Goal: Information Seeking & Learning: Learn about a topic

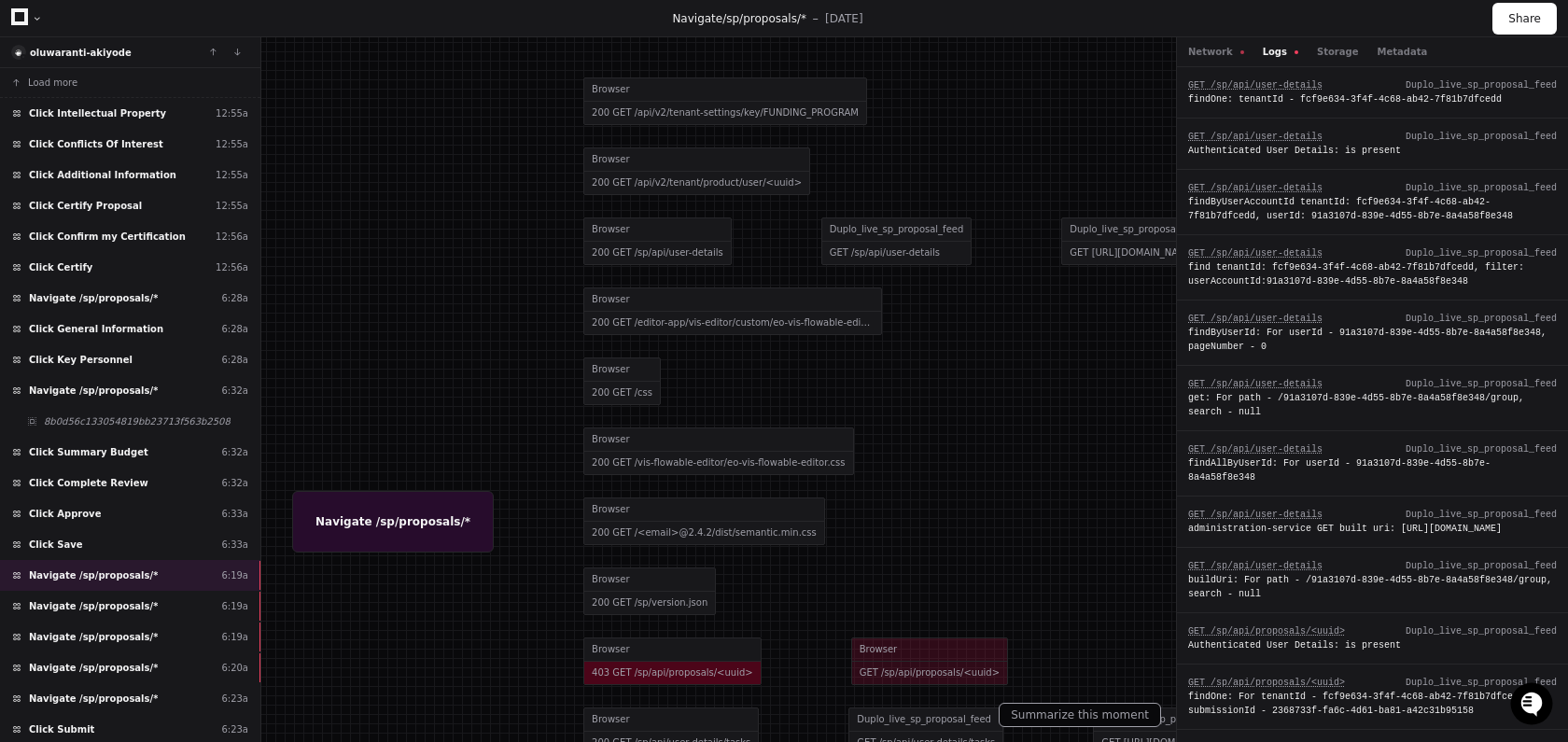
scroll to position [865, 0]
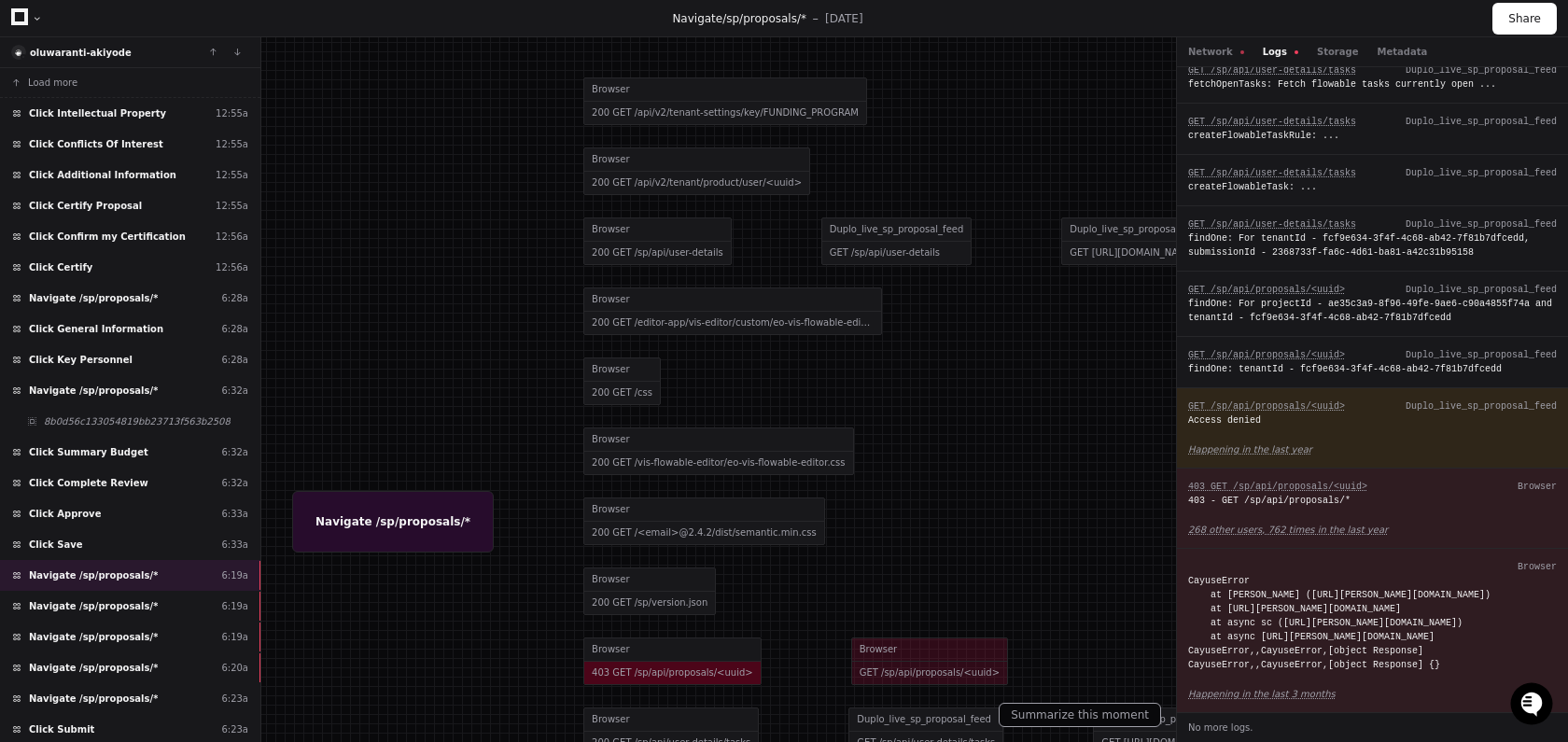
click at [635, 613] on div at bounding box center [785, 370] width 1568 height 742
click at [636, 605] on div at bounding box center [785, 370] width 1568 height 742
click at [595, 584] on div at bounding box center [785, 370] width 1568 height 742
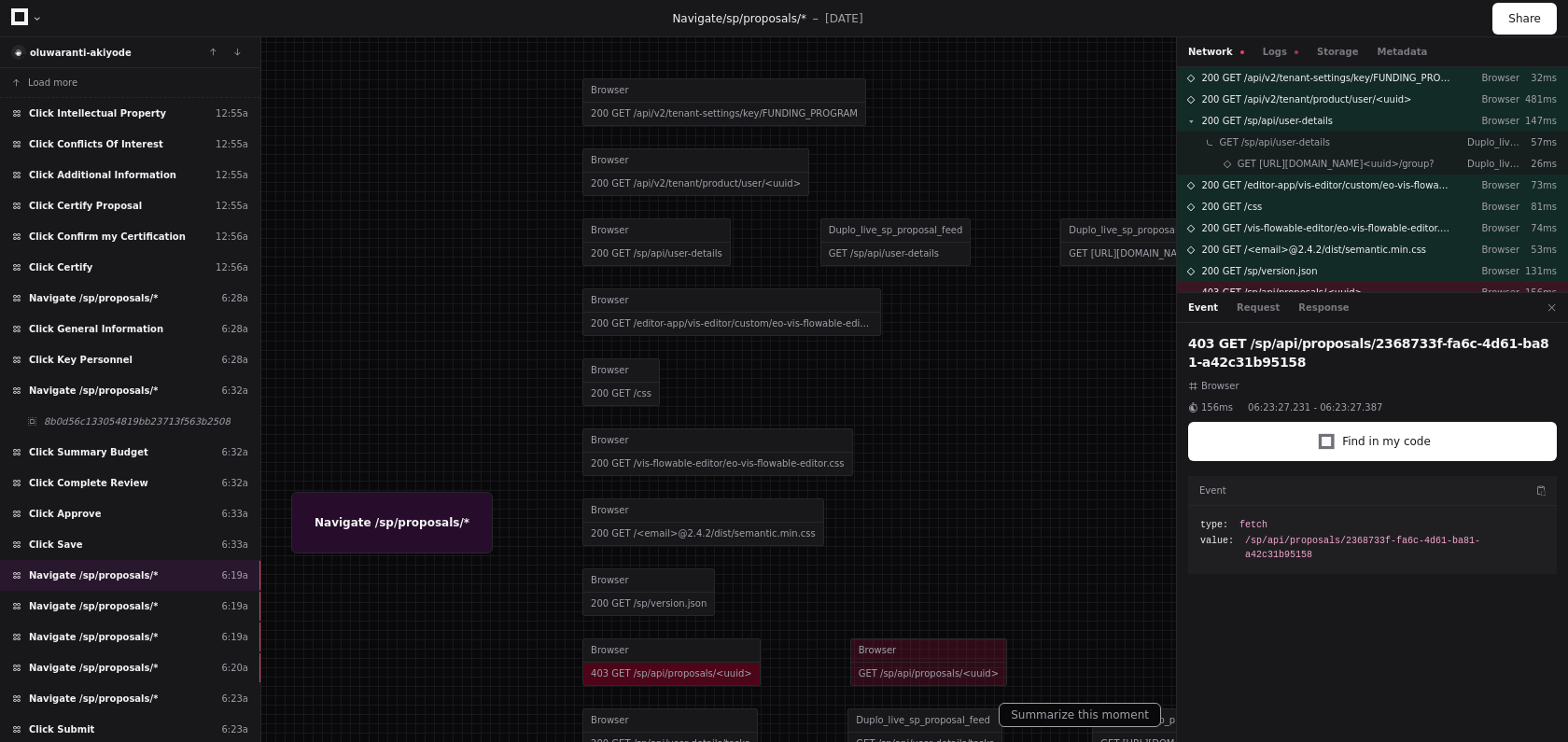
click at [619, 592] on div at bounding box center [784, 371] width 1568 height 742
click at [96, 533] on div "Click Save 6:33a" at bounding box center [130, 545] width 261 height 31
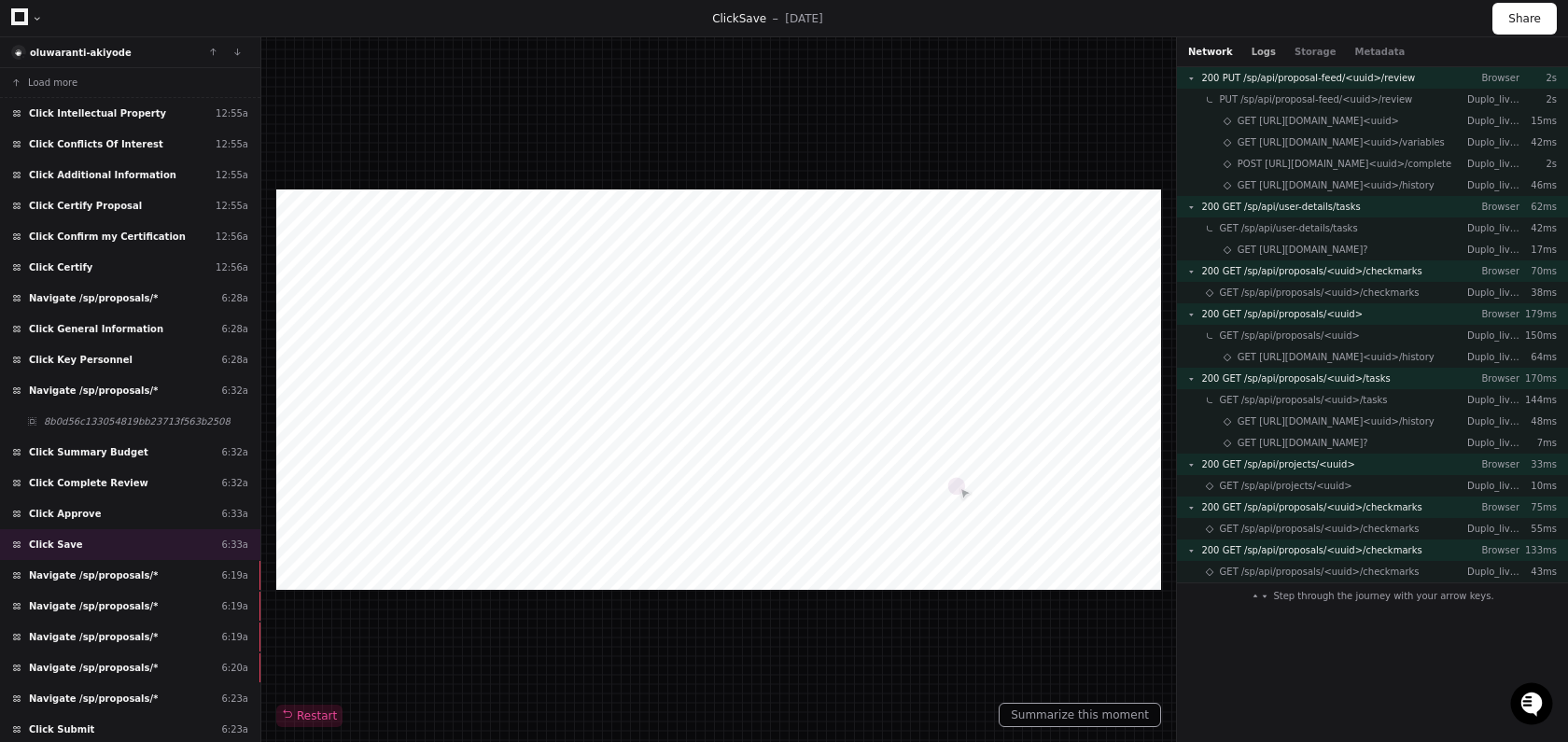
click at [1252, 56] on button "Logs" at bounding box center [1263, 52] width 24 height 14
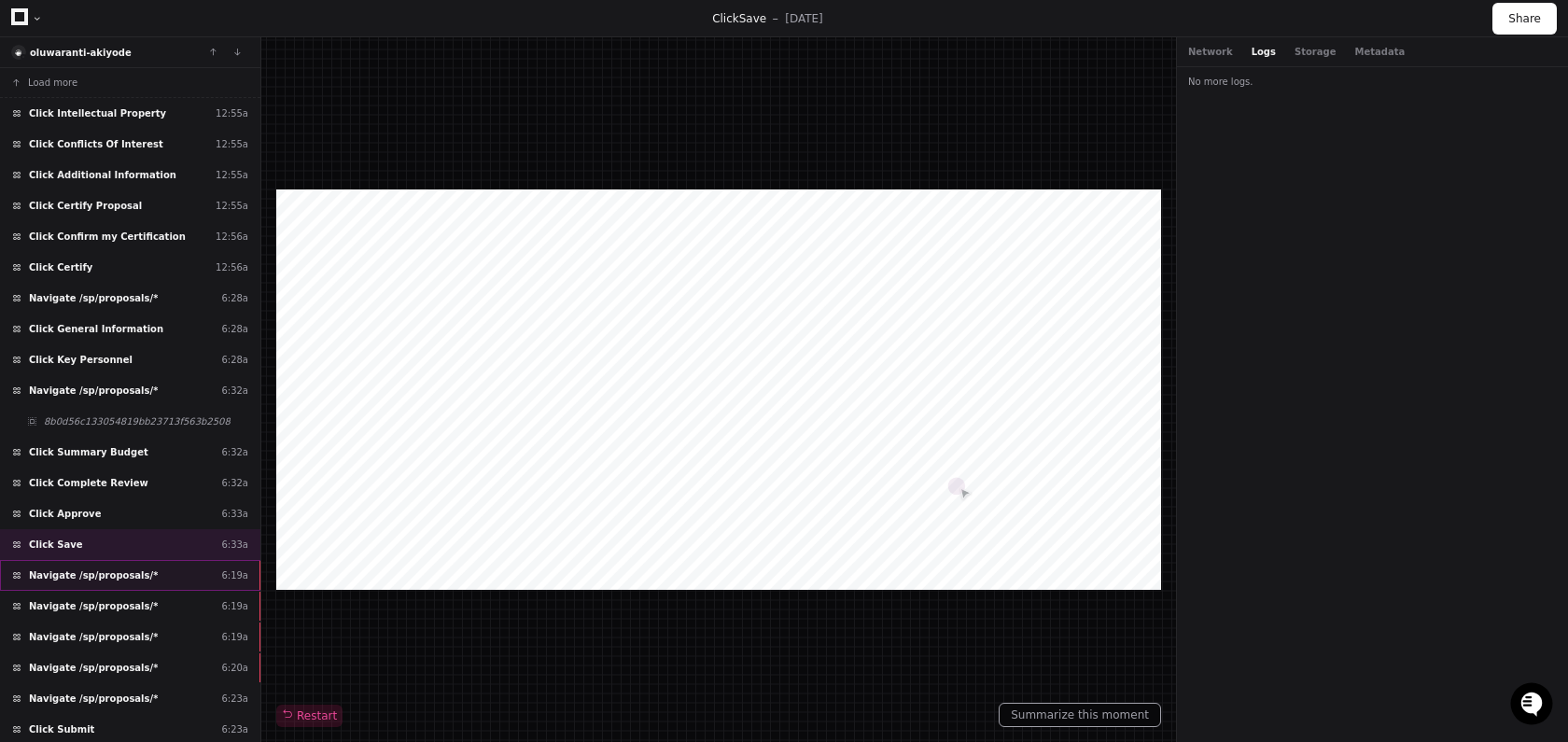
click at [105, 589] on div "Navigate /sp/proposals/* 6:19a" at bounding box center [130, 575] width 261 height 31
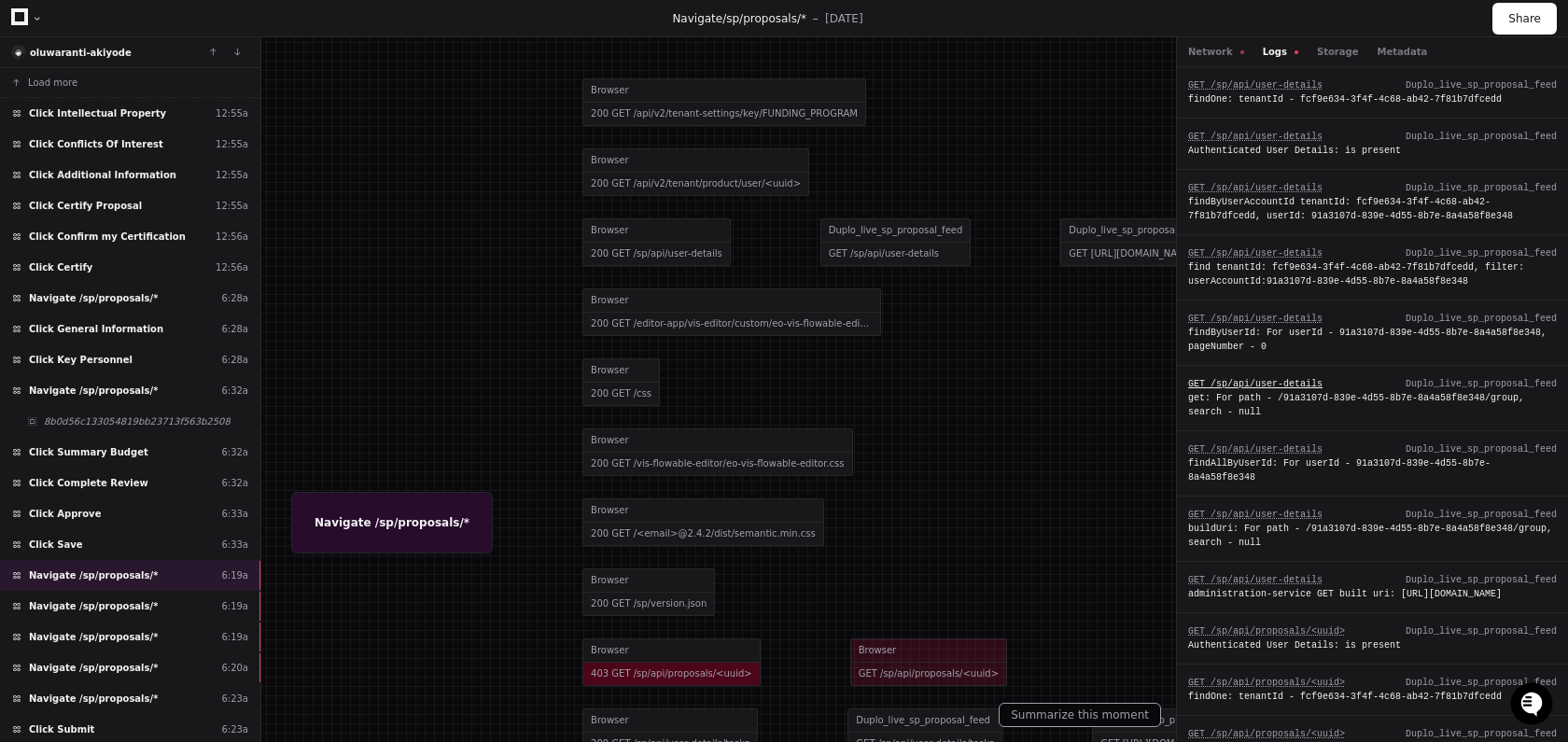
scroll to position [865, 0]
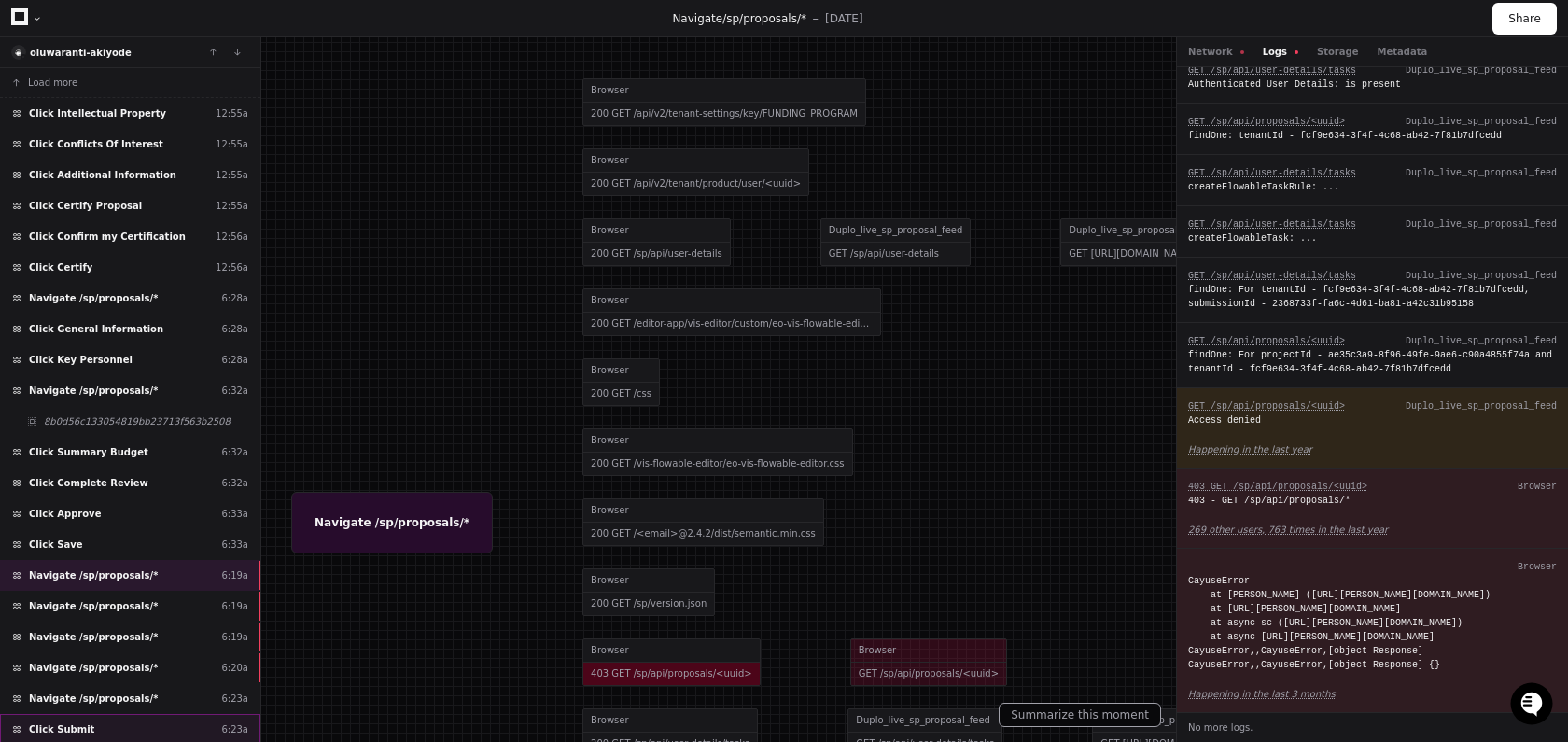
click at [102, 727] on div "Click Submit 6:23a" at bounding box center [130, 730] width 261 height 31
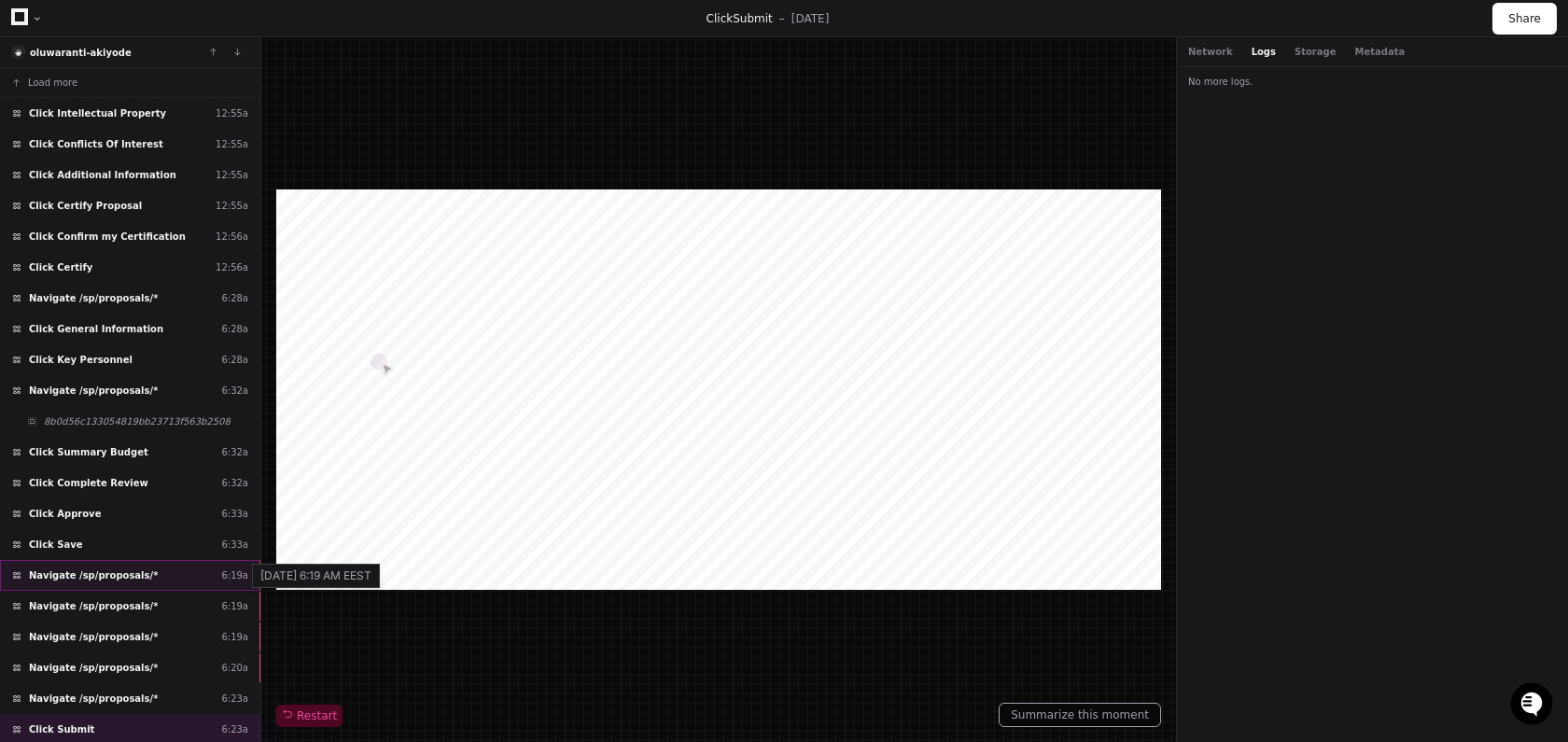
click at [221, 582] on div "6:19a" at bounding box center [235, 575] width 27 height 14
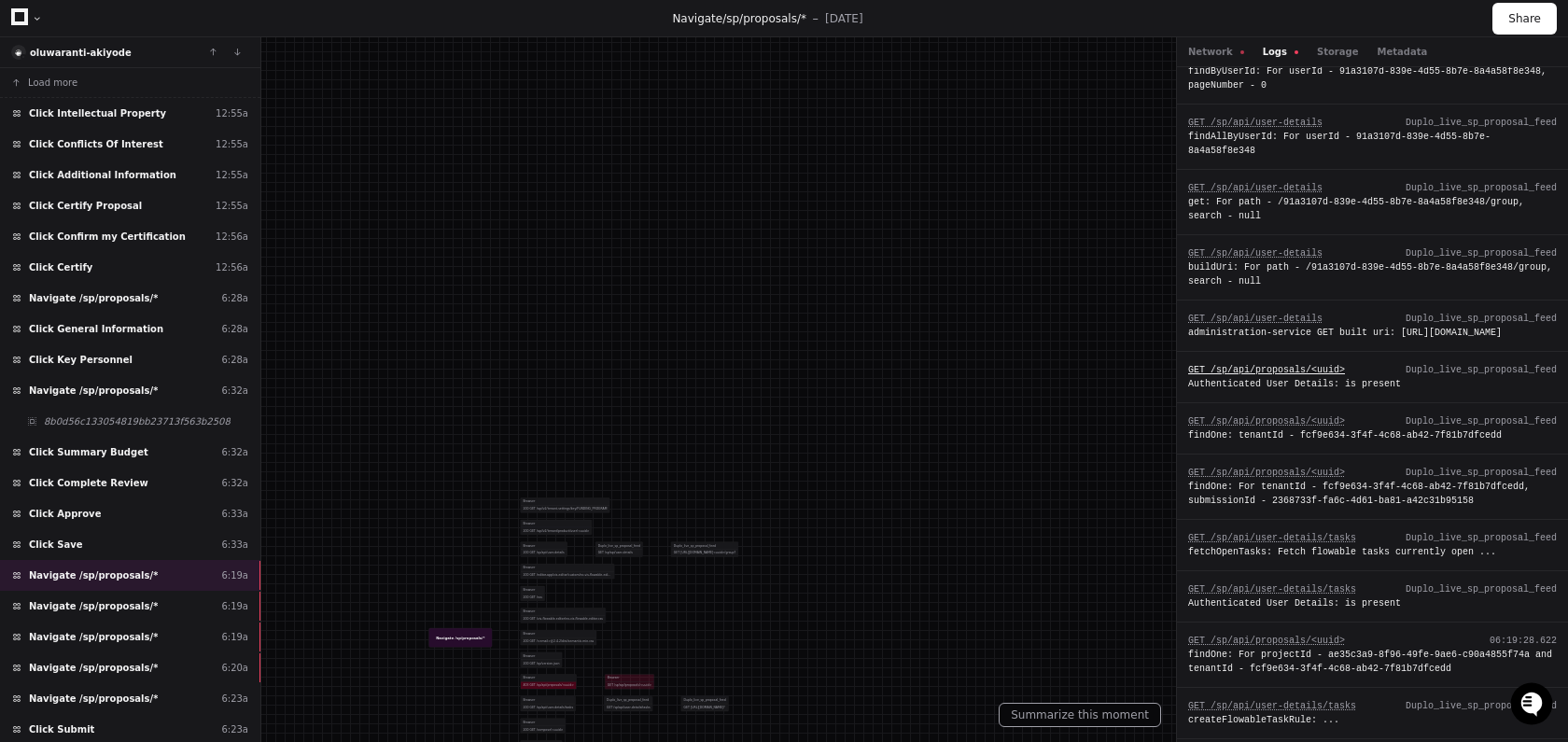
scroll to position [260, 0]
click at [182, 578] on div "Navigate /sp/proposals/* 6:19a" at bounding box center [130, 575] width 261 height 31
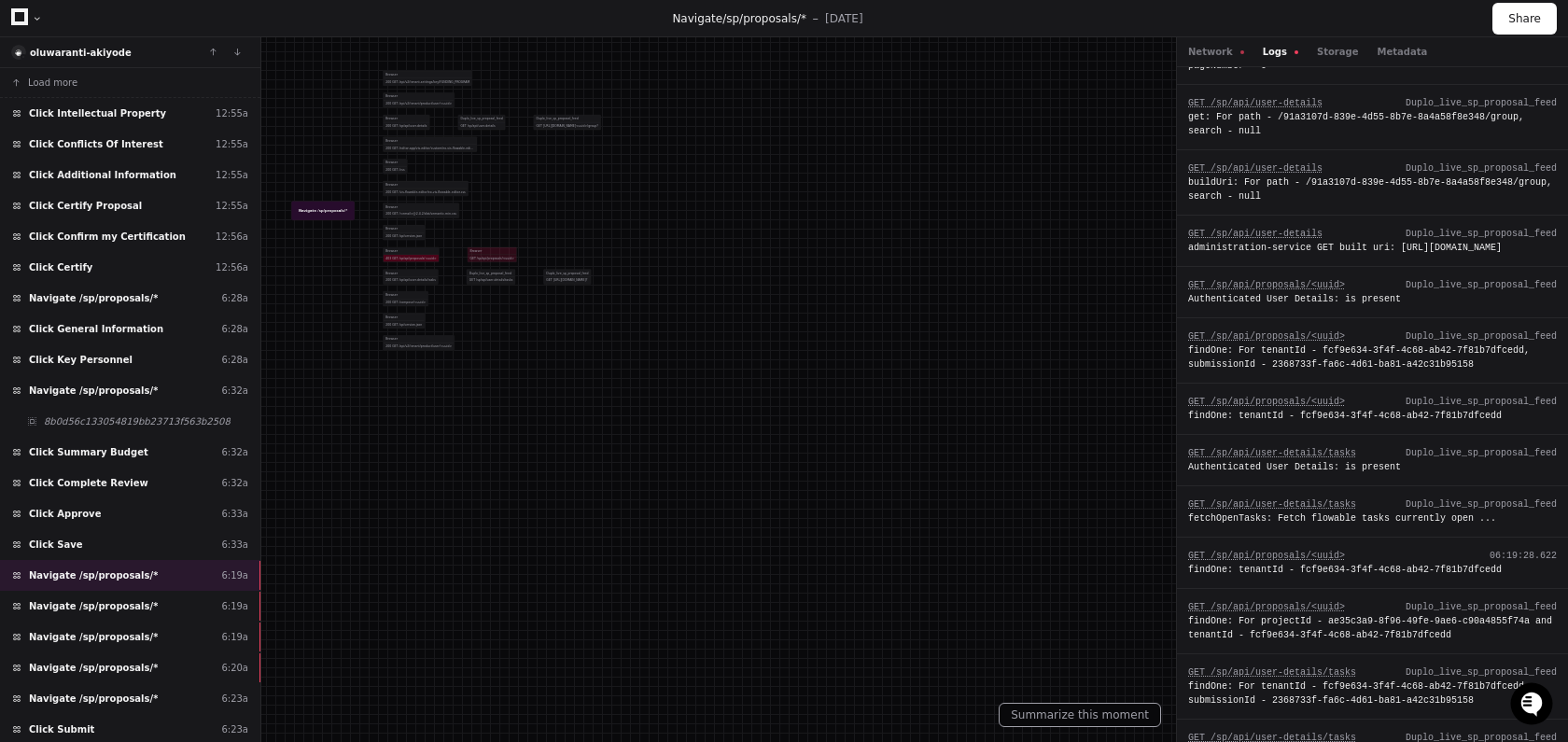
scroll to position [2376, 0]
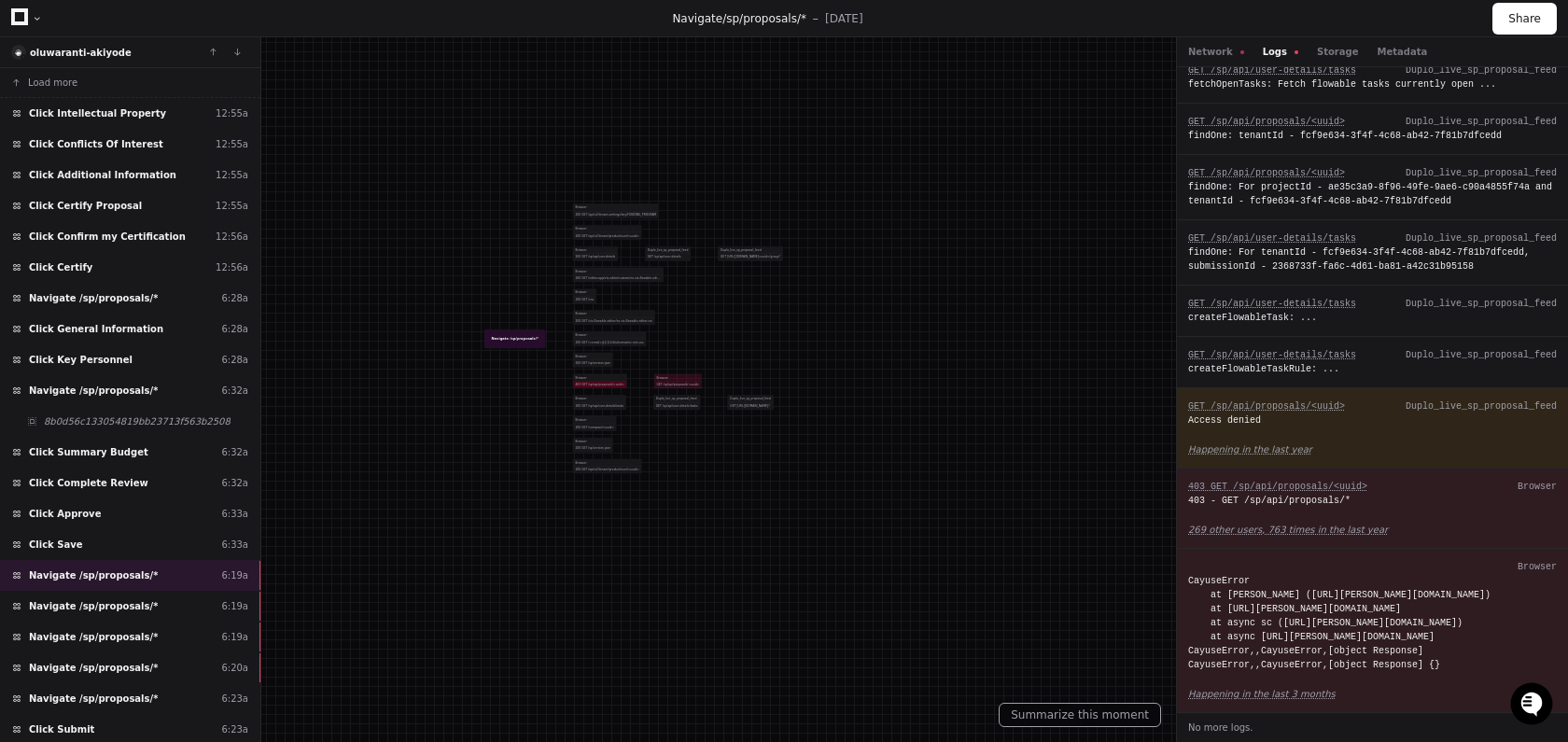
drag, startPoint x: 605, startPoint y: 317, endPoint x: 899, endPoint y: 499, distance: 345.8
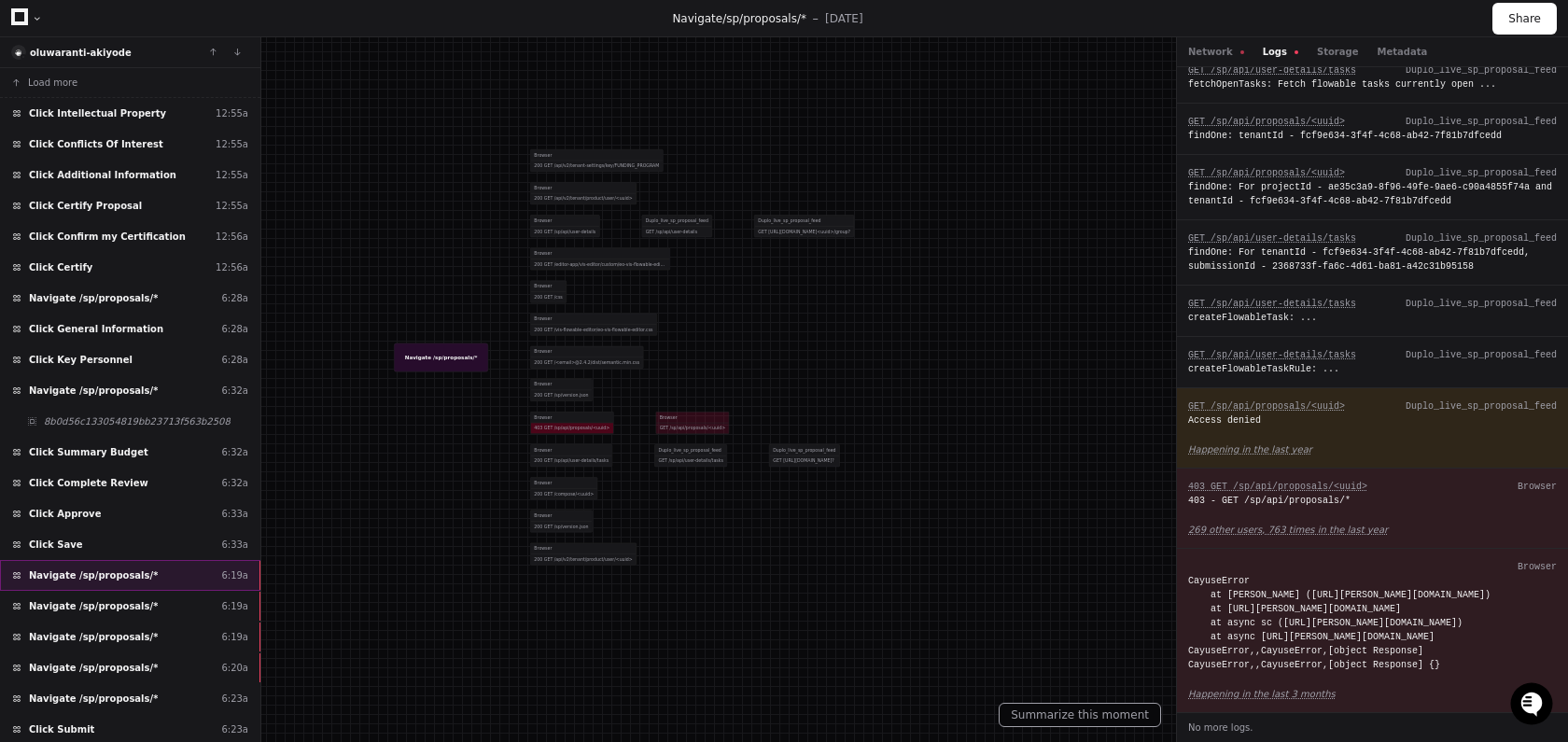
click at [149, 572] on div "Navigate /sp/proposals/* 6:19a" at bounding box center [130, 575] width 261 height 31
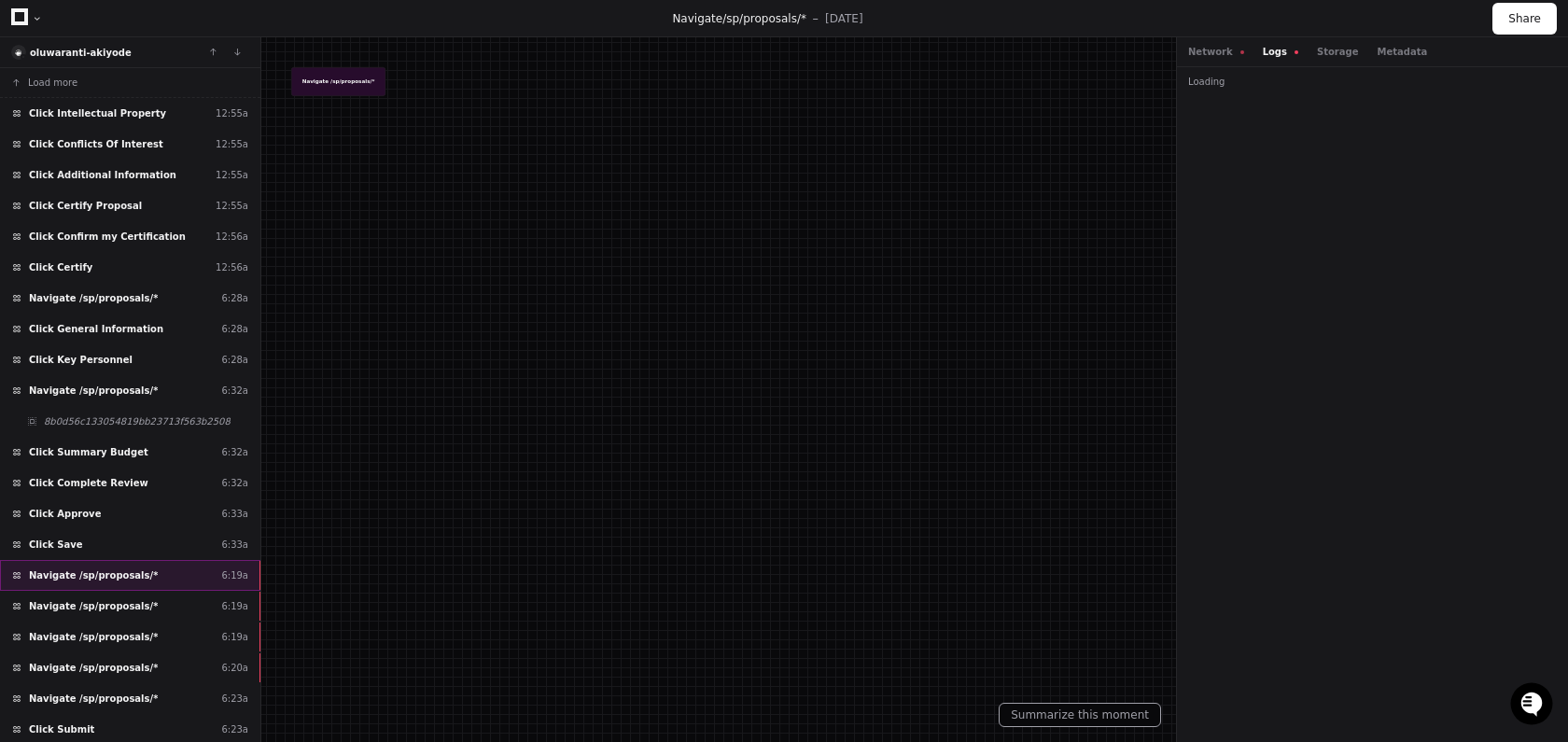
scroll to position [0, 0]
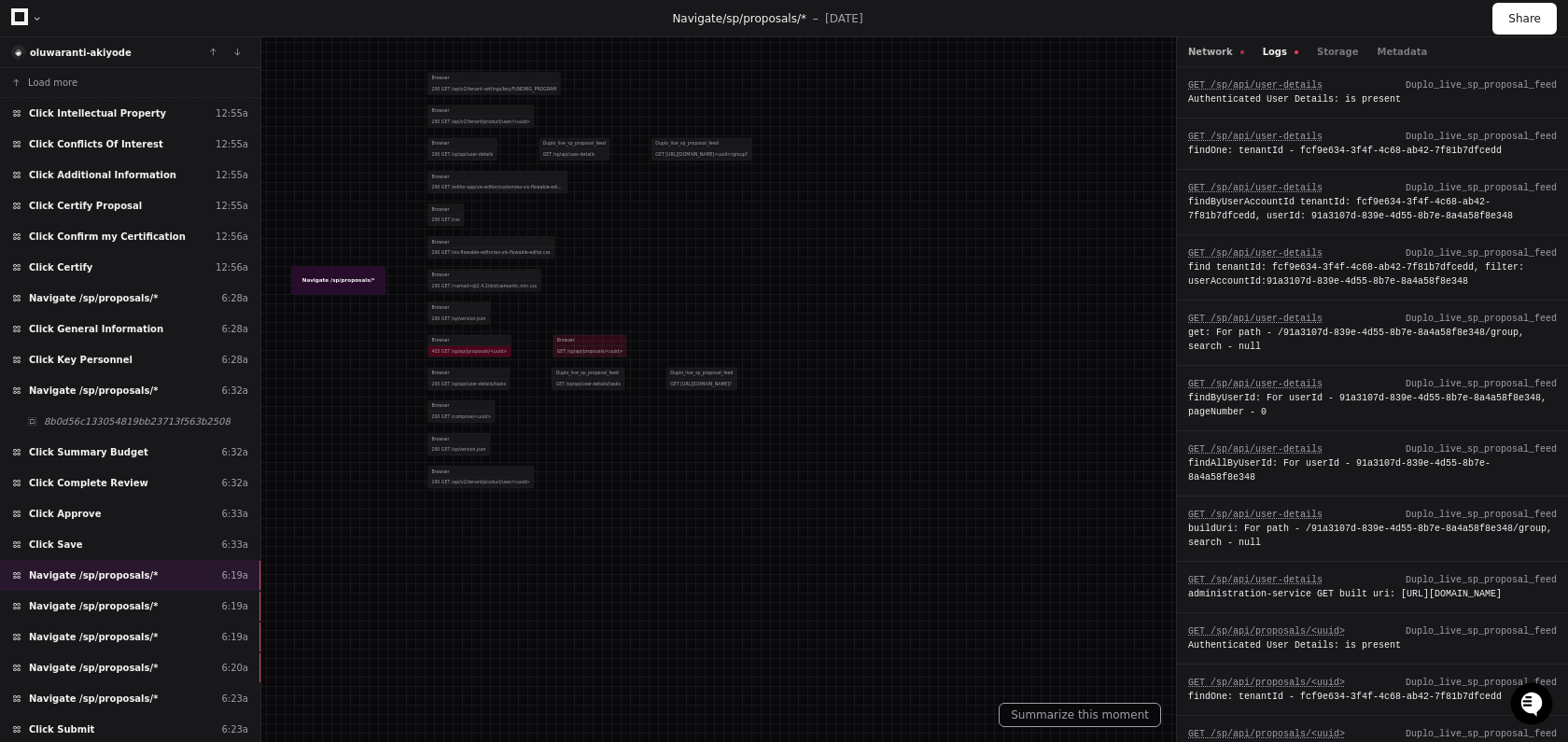
click at [1225, 55] on button "Network" at bounding box center [1216, 52] width 56 height 14
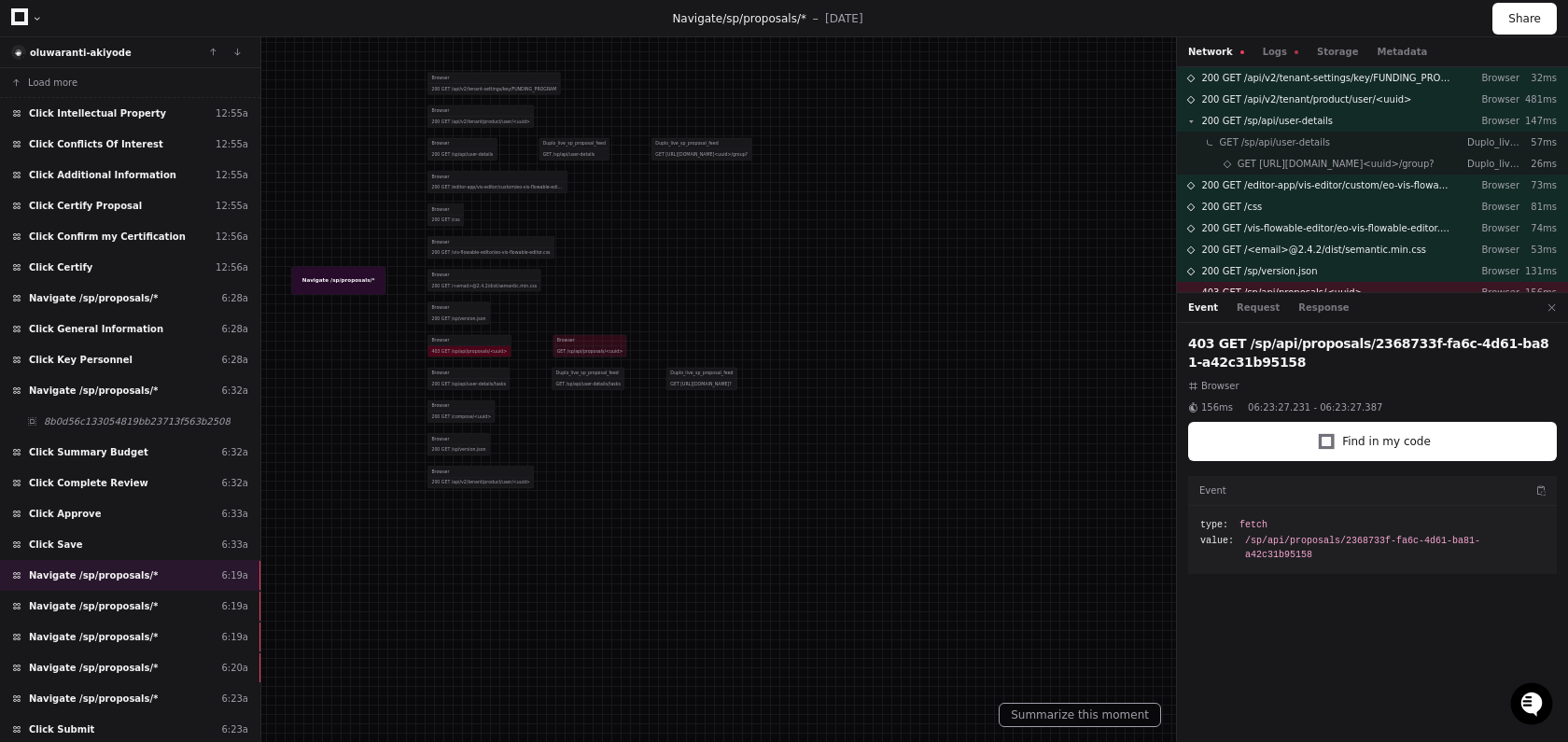
click at [1252, 50] on div "Network Logs Storage Metadata" at bounding box center [1307, 52] width 239 height 14
click at [1263, 50] on button "Logs" at bounding box center [1280, 52] width 35 height 14
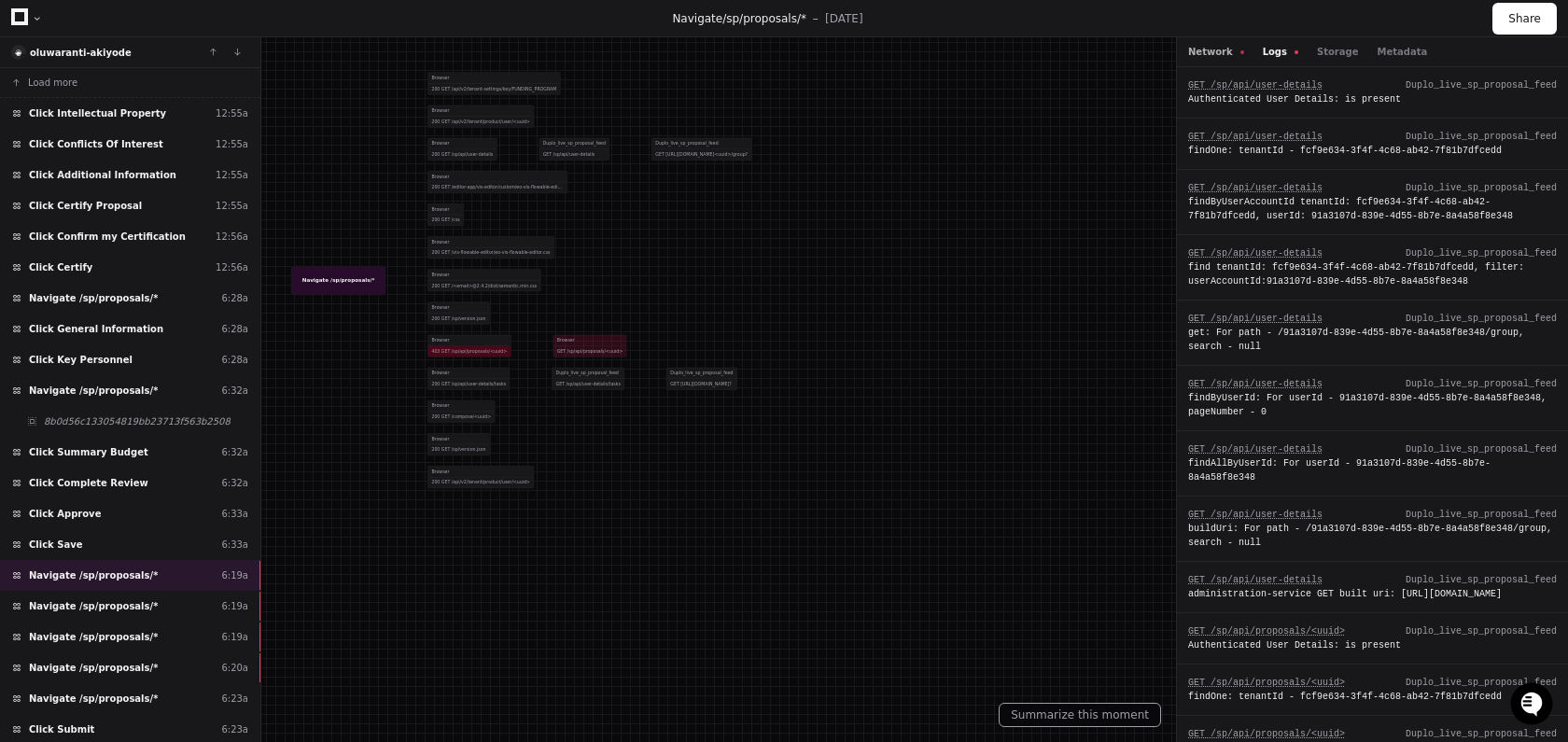
click at [1229, 53] on button "Network" at bounding box center [1216, 52] width 56 height 14
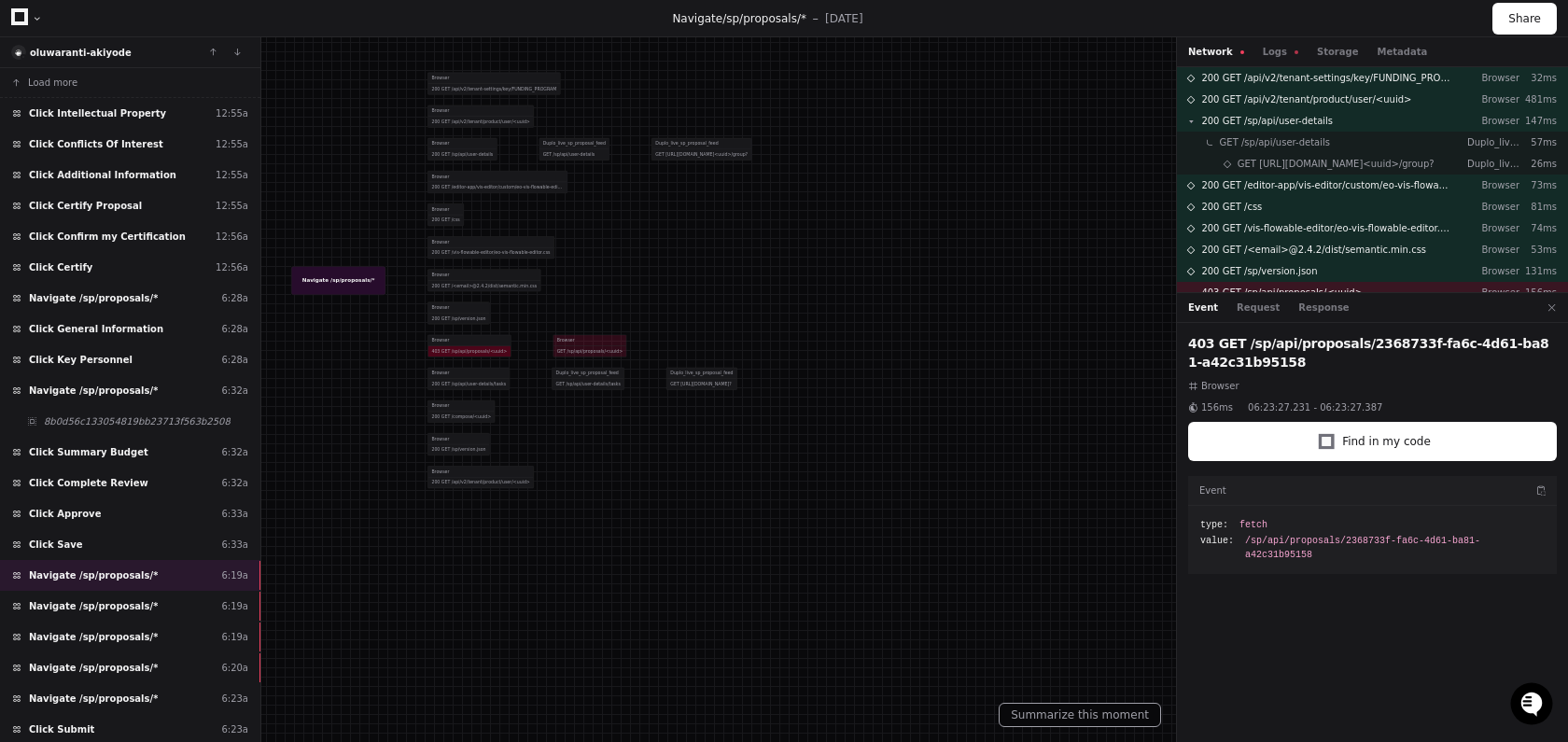
click at [1253, 53] on div "Network Logs Storage Metadata" at bounding box center [1307, 52] width 239 height 14
click at [1257, 50] on div "Network Logs Storage Metadata" at bounding box center [1307, 52] width 239 height 14
click at [1266, 53] on button "Logs" at bounding box center [1280, 52] width 35 height 14
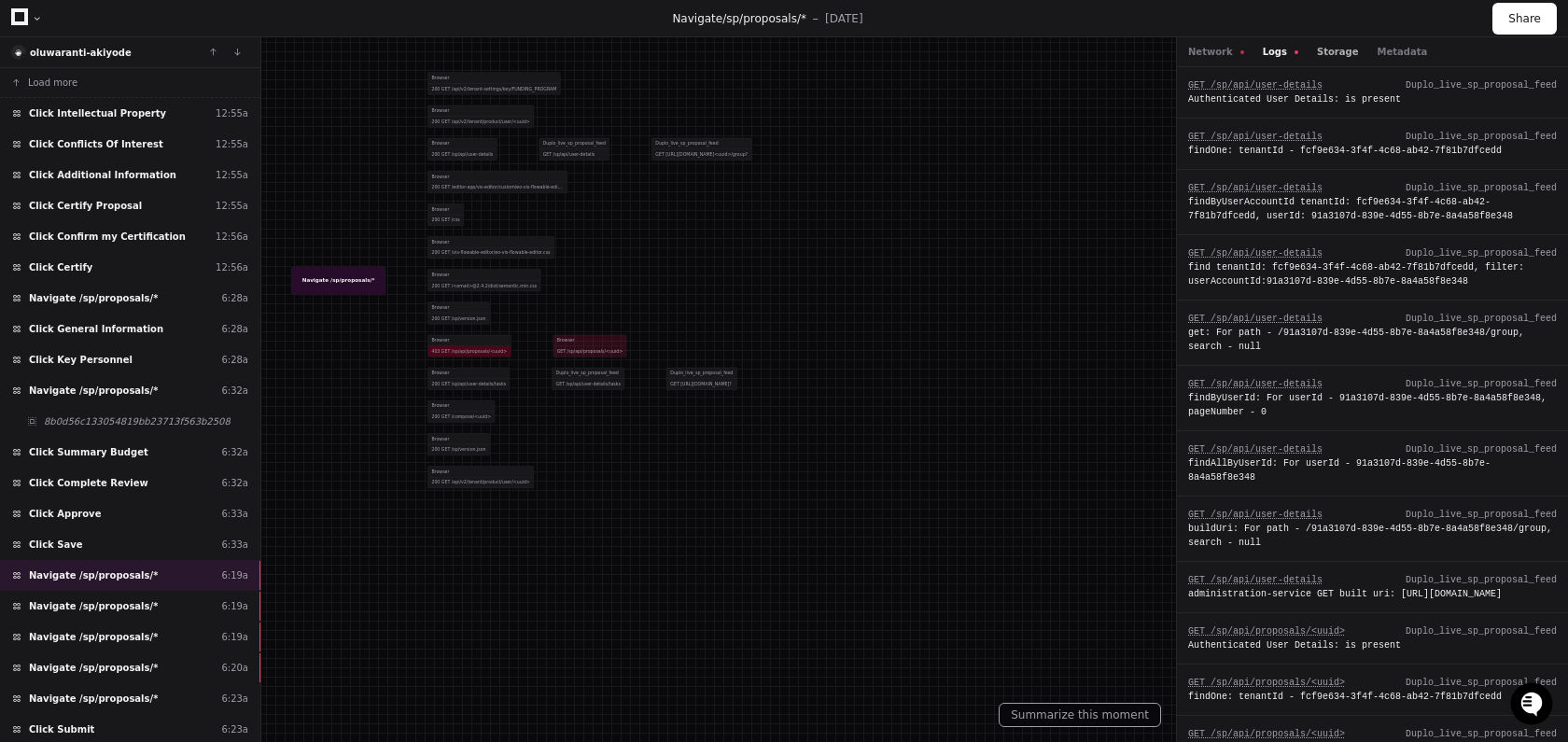
click at [1335, 52] on button "Storage" at bounding box center [1337, 52] width 41 height 14
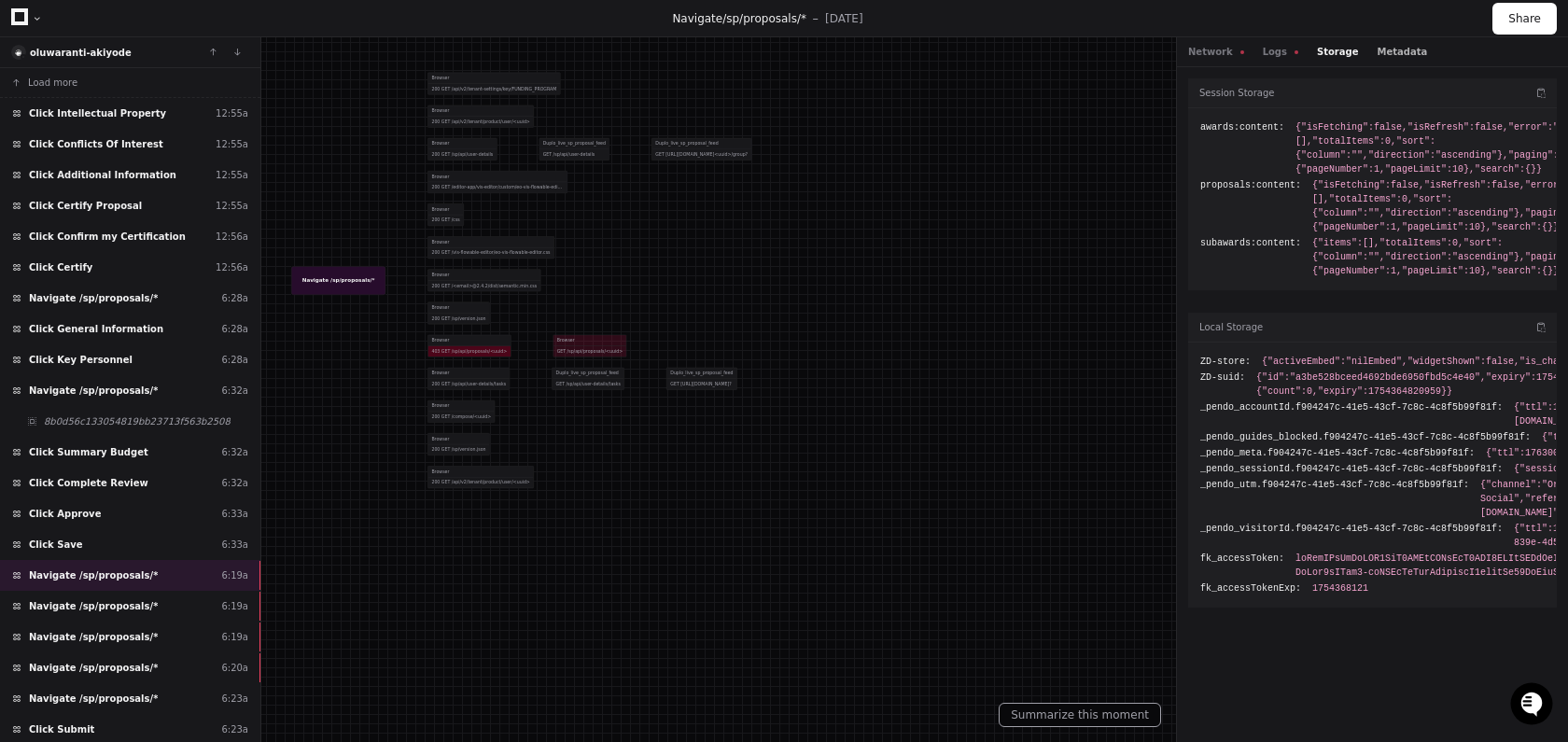
click at [1387, 45] on button "Metadata" at bounding box center [1402, 52] width 51 height 14
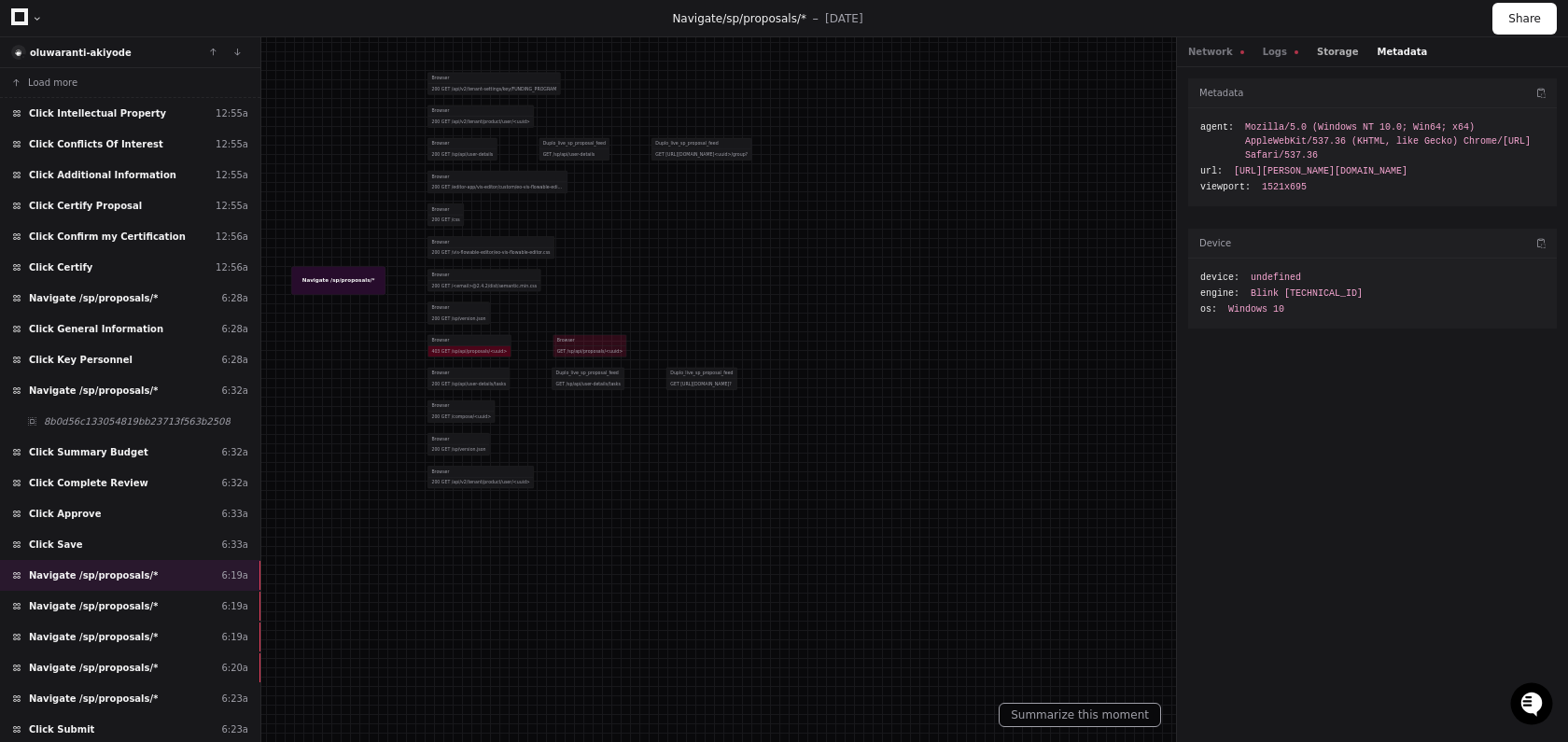
click at [1343, 56] on button "Storage" at bounding box center [1337, 52] width 41 height 14
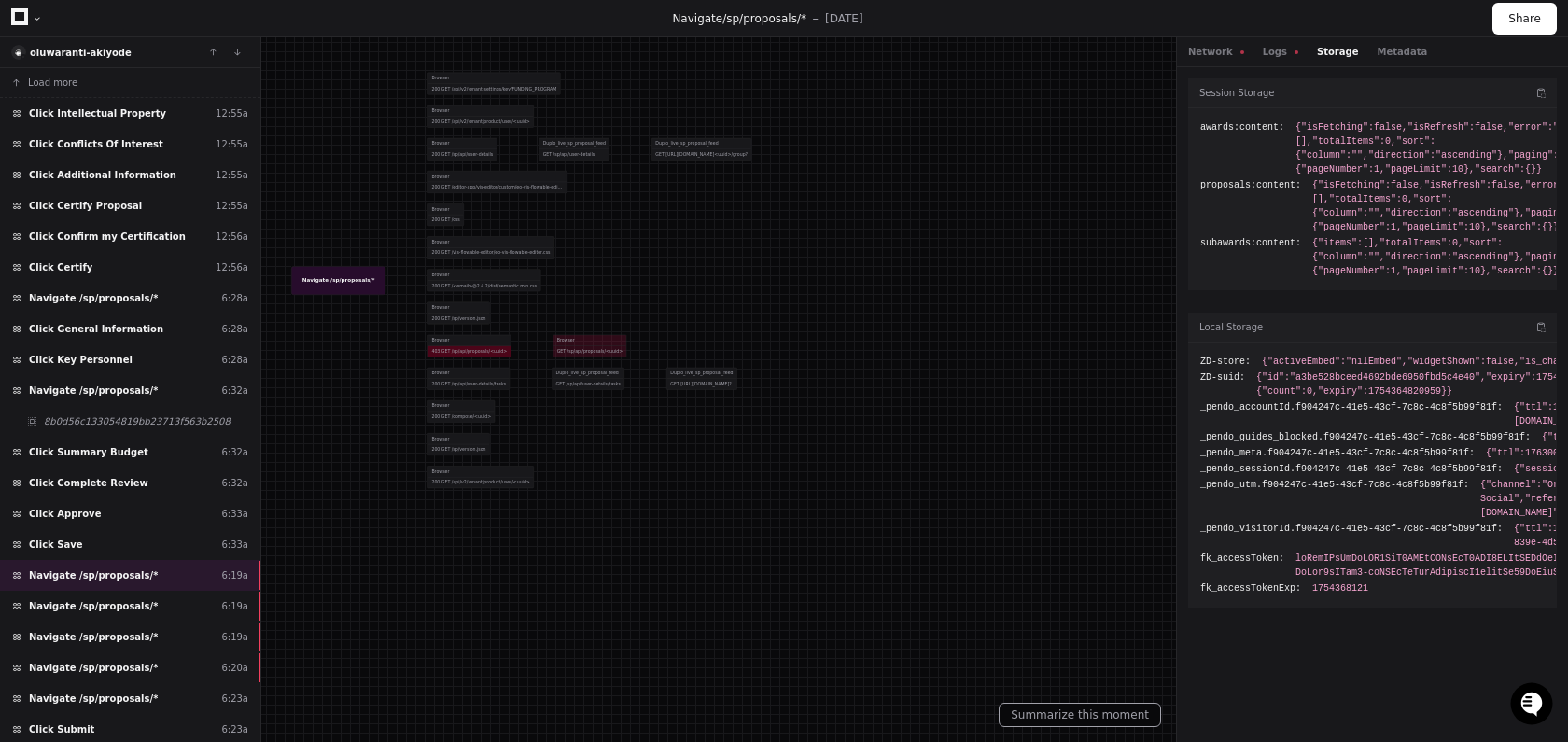
click at [1215, 60] on div "Network Logs Storage Metadata" at bounding box center [1372, 52] width 391 height 30
click at [1256, 61] on div "Network Logs Storage Metadata" at bounding box center [1372, 52] width 391 height 30
click at [1235, 58] on button "Network" at bounding box center [1216, 52] width 56 height 14
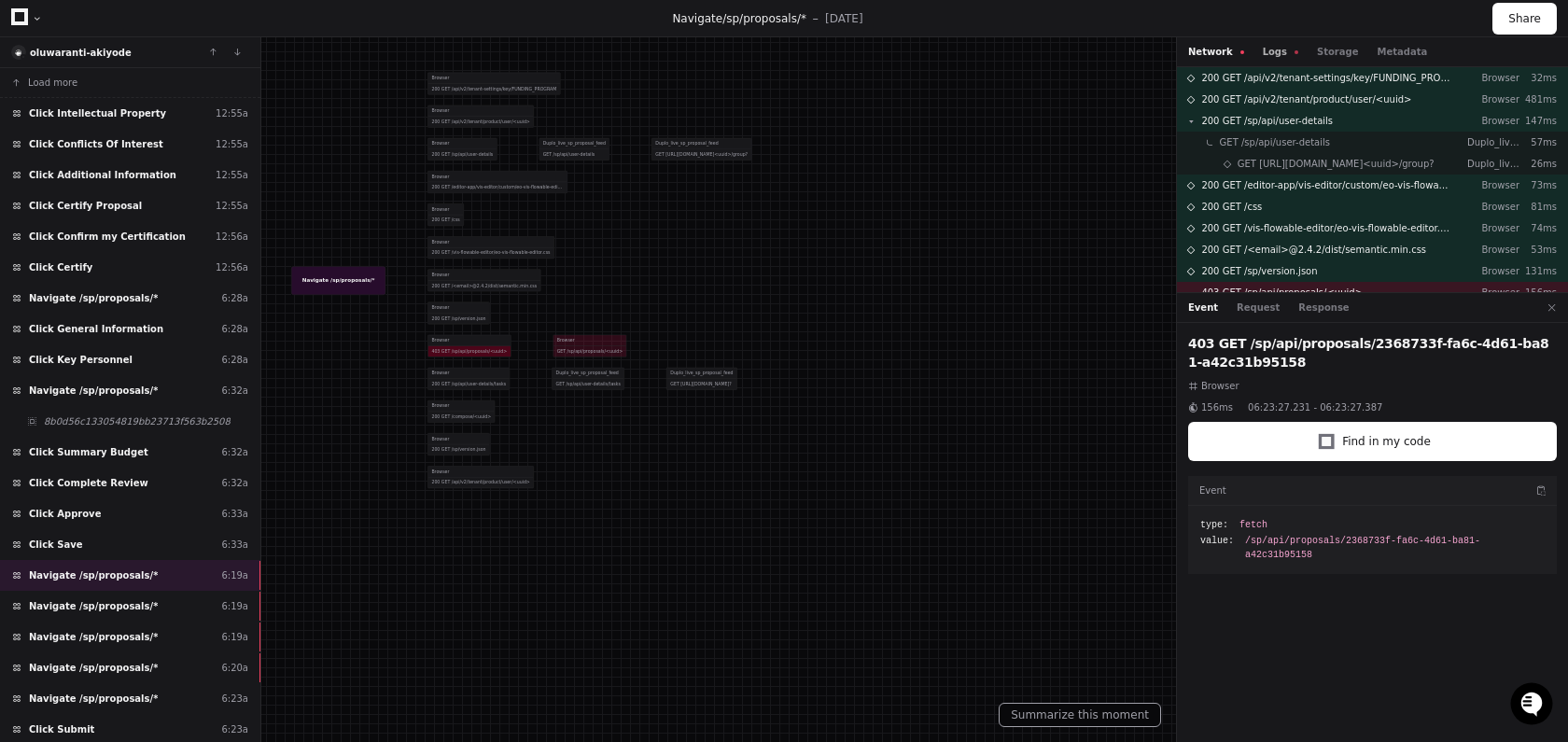
click at [1263, 54] on button "Logs" at bounding box center [1280, 52] width 35 height 14
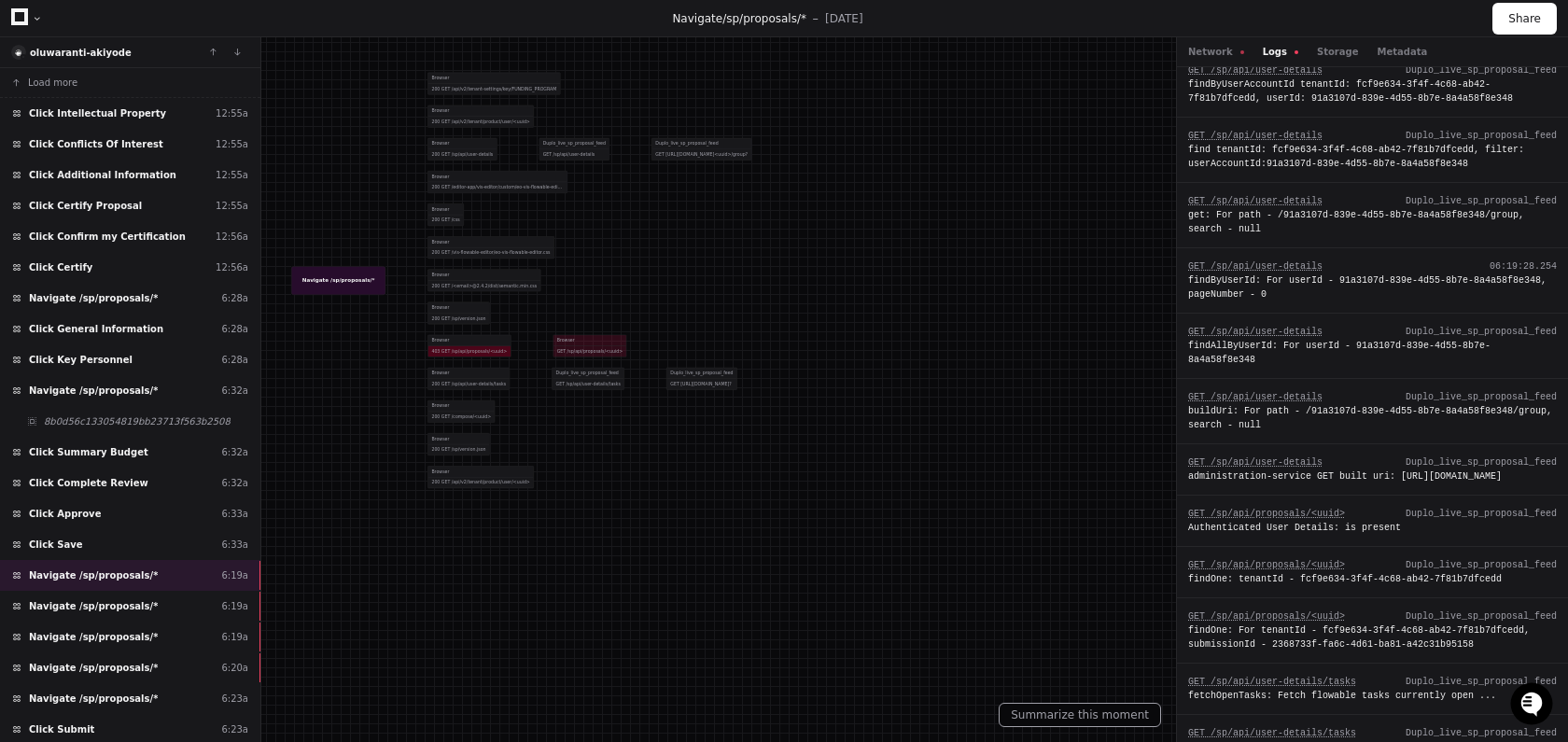
scroll to position [119, 0]
drag, startPoint x: 1375, startPoint y: 360, endPoint x: 1357, endPoint y: 347, distance: 22.2
click at [1357, 347] on div "findAllByUserId: For userId - 91a3107d-839e-4d55-8b7e-8a4a58f8e348" at bounding box center [1372, 352] width 369 height 28
copy div "91a3107d-839e-4d55-8b7e-8a4a58f8e348"
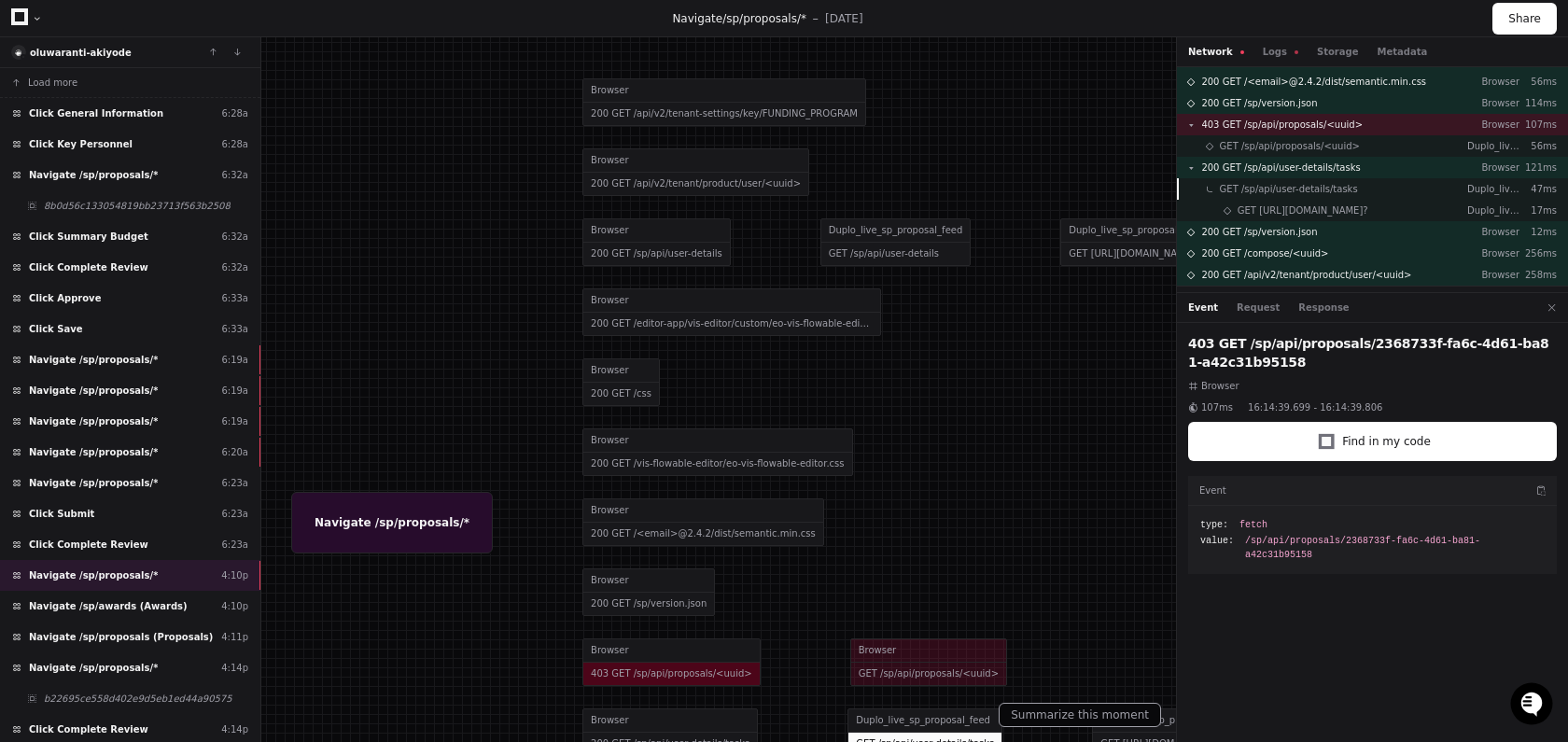
scroll to position [162, 0]
click at [1273, 47] on button "Logs" at bounding box center [1280, 52] width 35 height 14
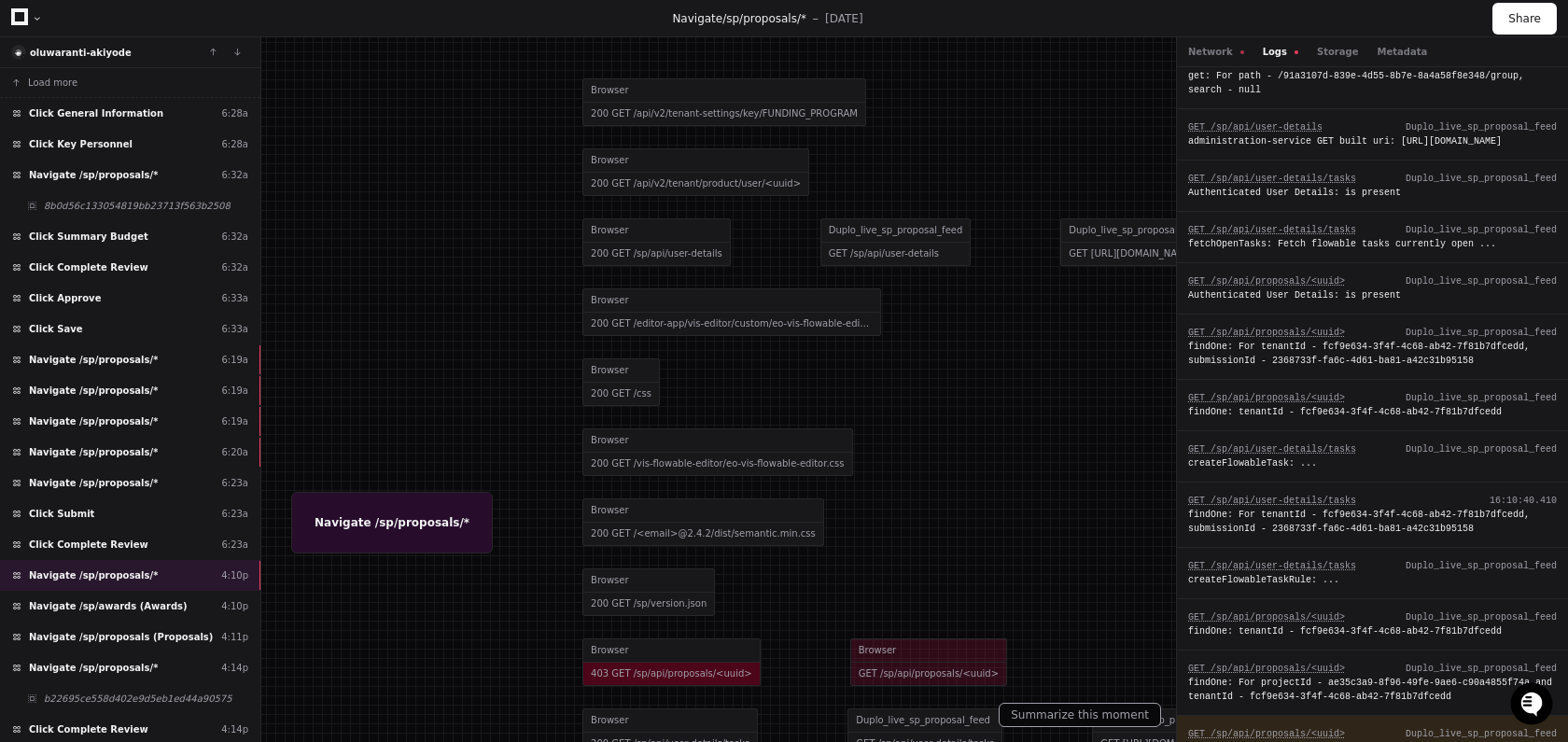
scroll to position [457, 0]
drag, startPoint x: 1514, startPoint y: 164, endPoint x: 1186, endPoint y: 142, distance: 328.7
click at [1186, 142] on div "GET /sp/api/user-details 16:10:40.051 administration-service GET built uri: htt…" at bounding box center [1372, 130] width 391 height 52
copy div "administration-service GET built uri: [URL][DOMAIN_NAME]"
click at [1331, 134] on div "administration-service GET built uri: [URL][DOMAIN_NAME]" at bounding box center [1372, 136] width 369 height 14
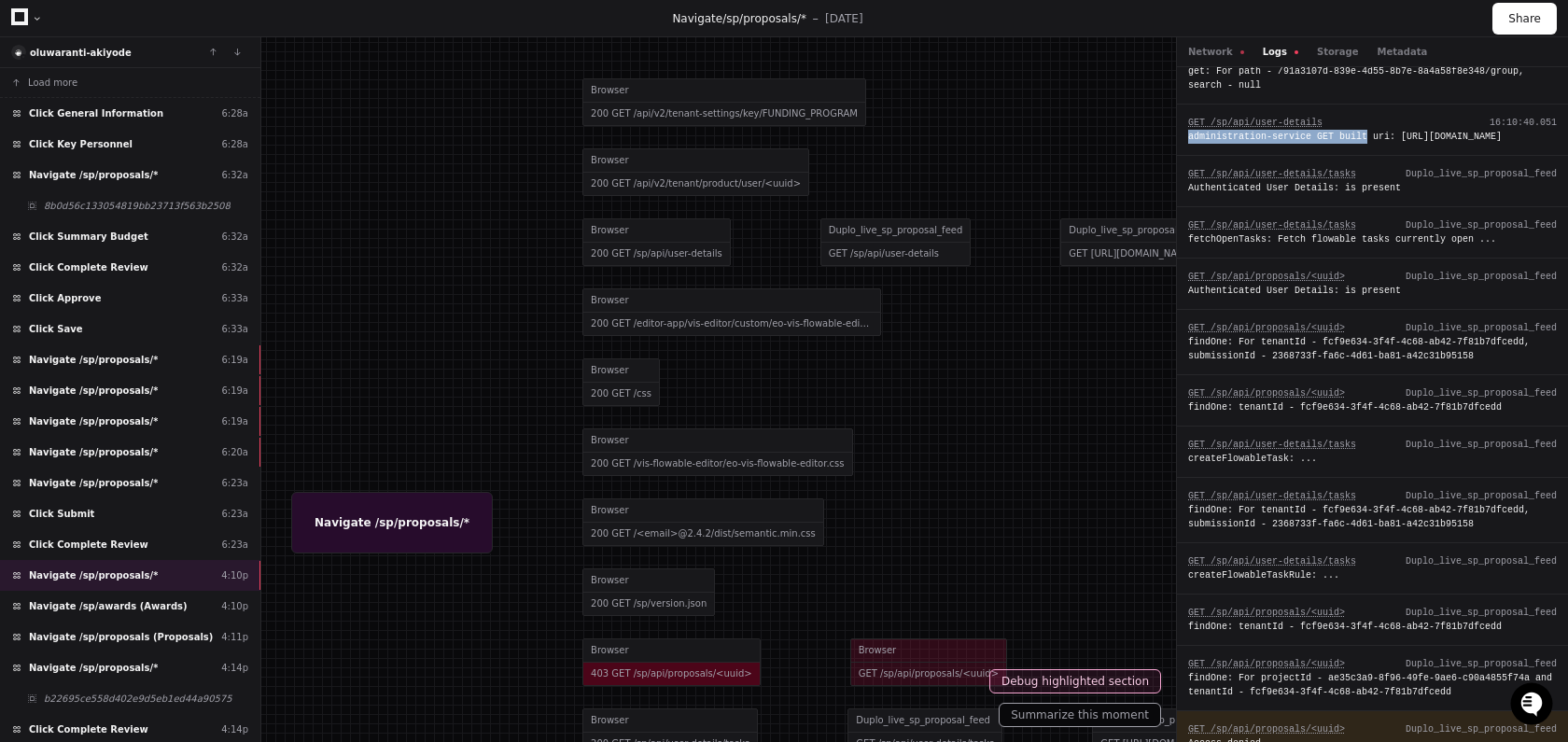
drag, startPoint x: 1368, startPoint y: 131, endPoint x: 1185, endPoint y: 131, distance: 183.0
click at [1185, 131] on div "GET /sp/api/user-details 16:10:40.051 administration-service GET built uri: htt…" at bounding box center [1372, 130] width 391 height 52
click at [1185, 131] on div "GET /sp/api/user-details Duplo_live_sp_proposal_feed Authenticated User Details…" at bounding box center [1372, 323] width 391 height 1426
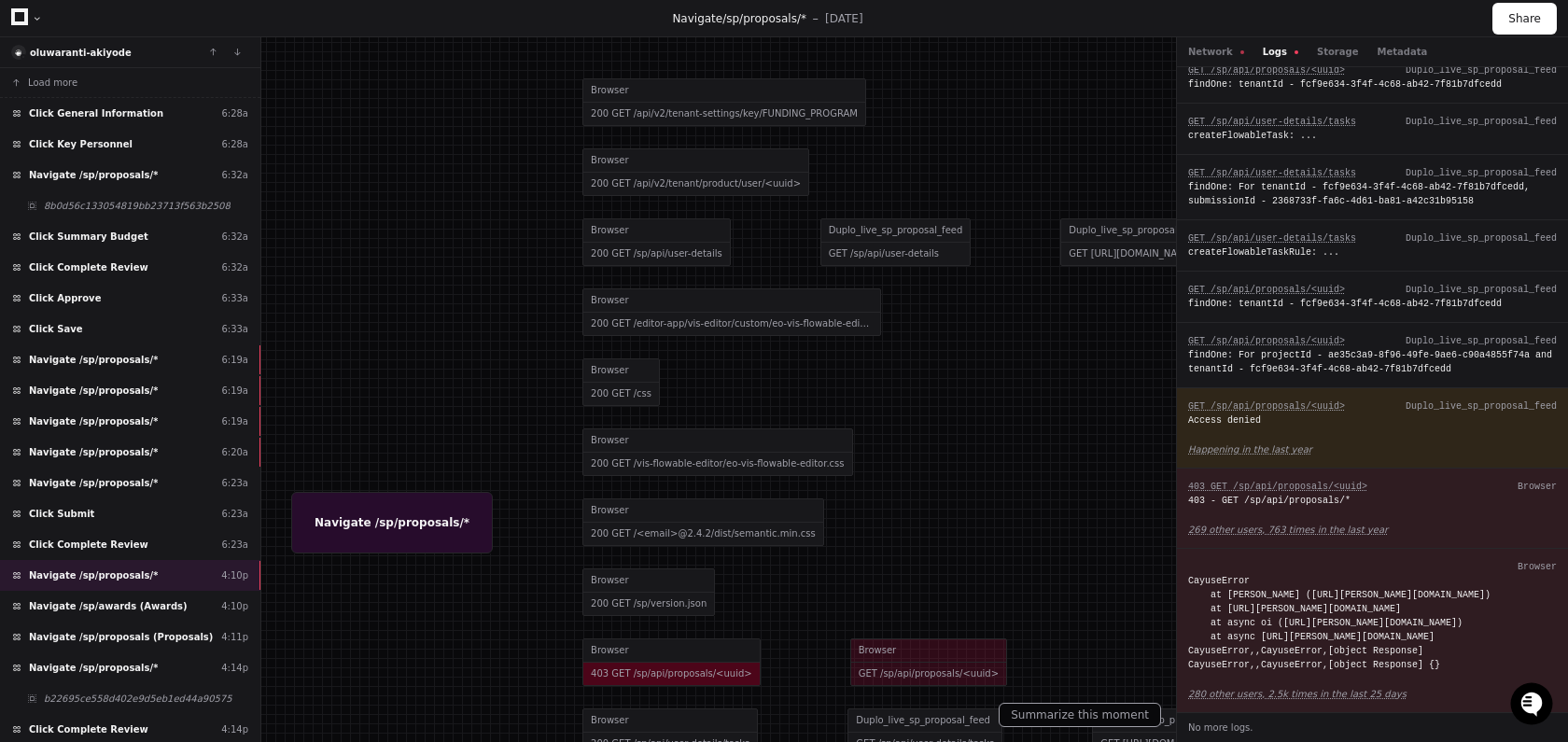
scroll to position [865, 0]
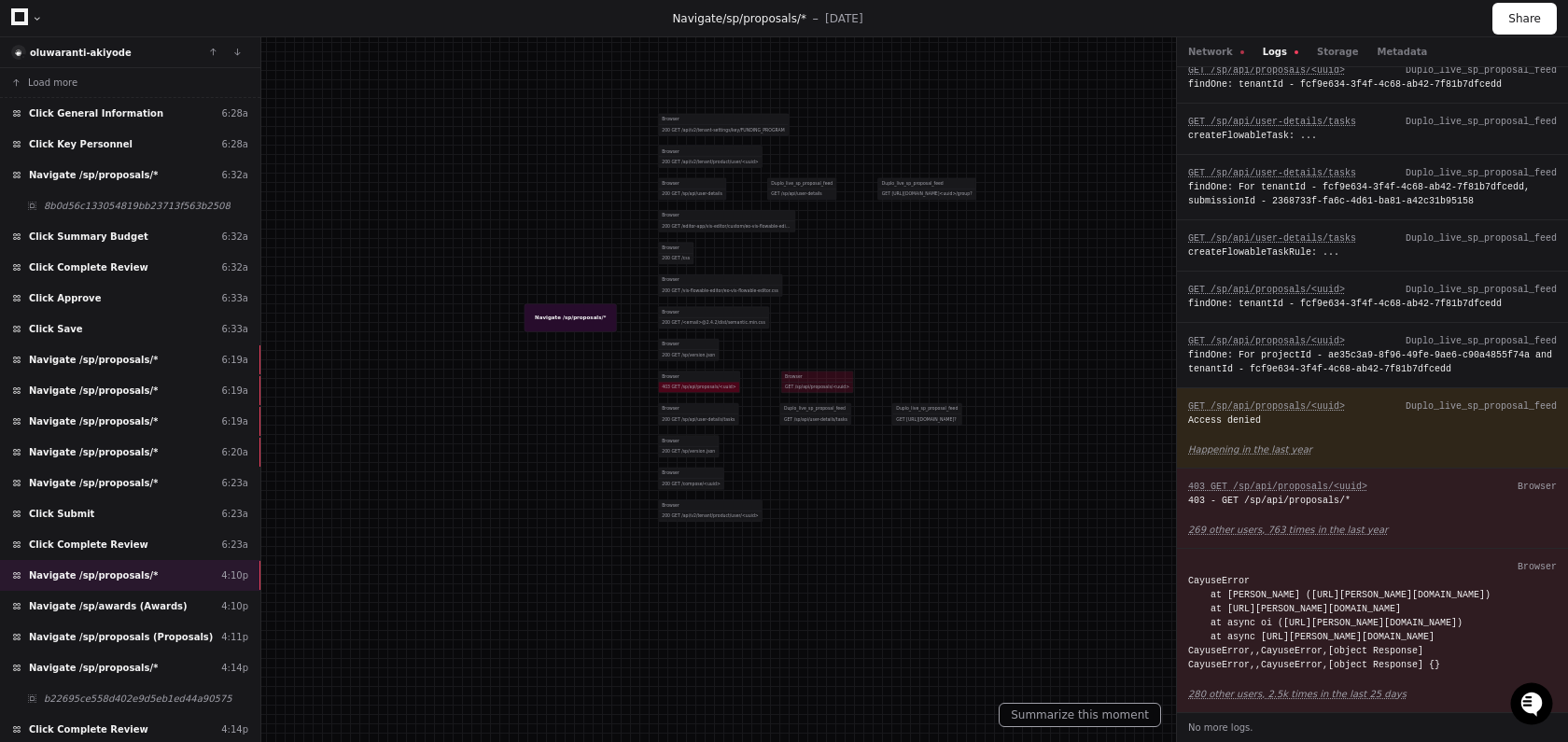
drag, startPoint x: 693, startPoint y: 610, endPoint x: 693, endPoint y: 340, distance: 270.0
click at [693, 340] on div at bounding box center [750, 248] width 721 height 341
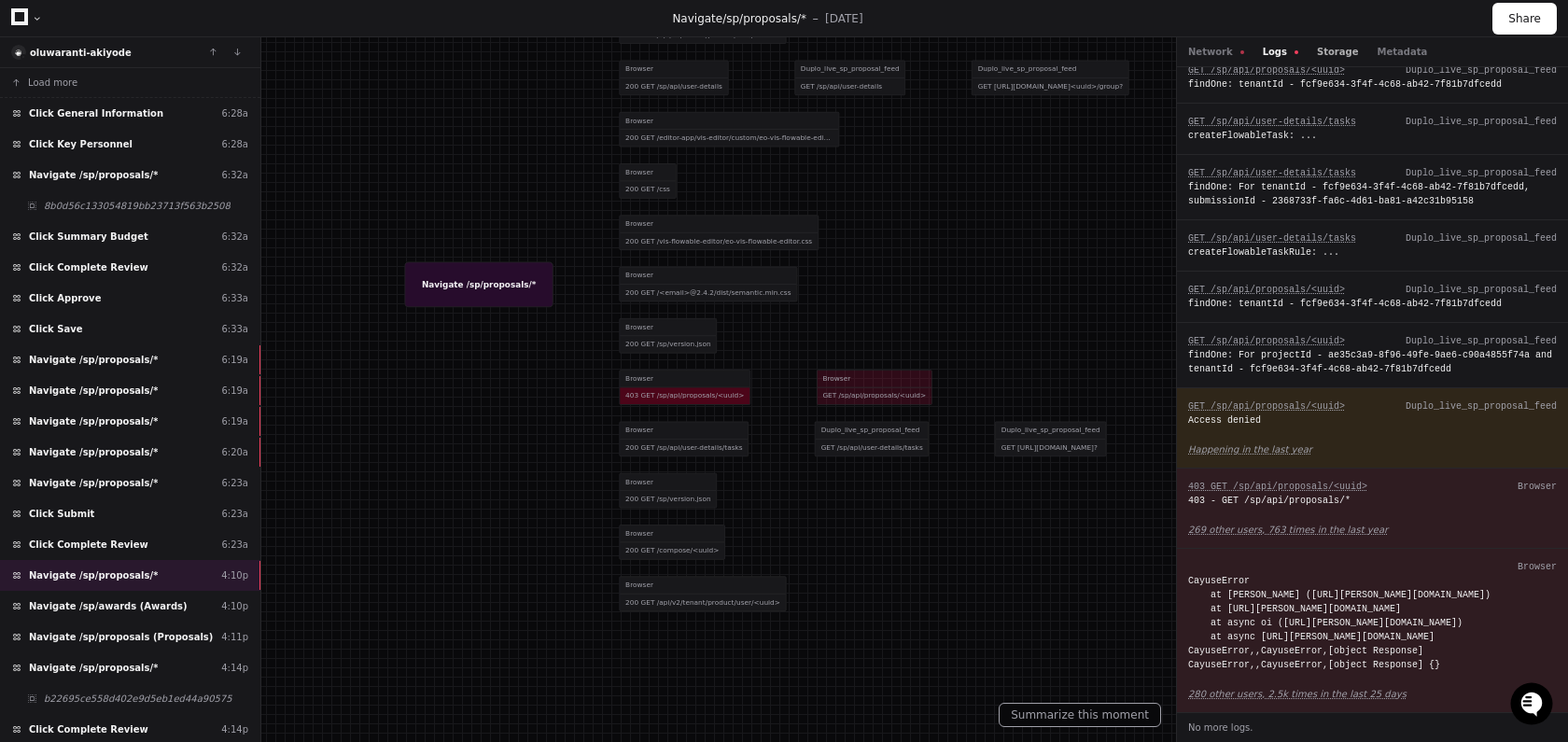
click at [1317, 53] on button "Storage" at bounding box center [1337, 52] width 41 height 14
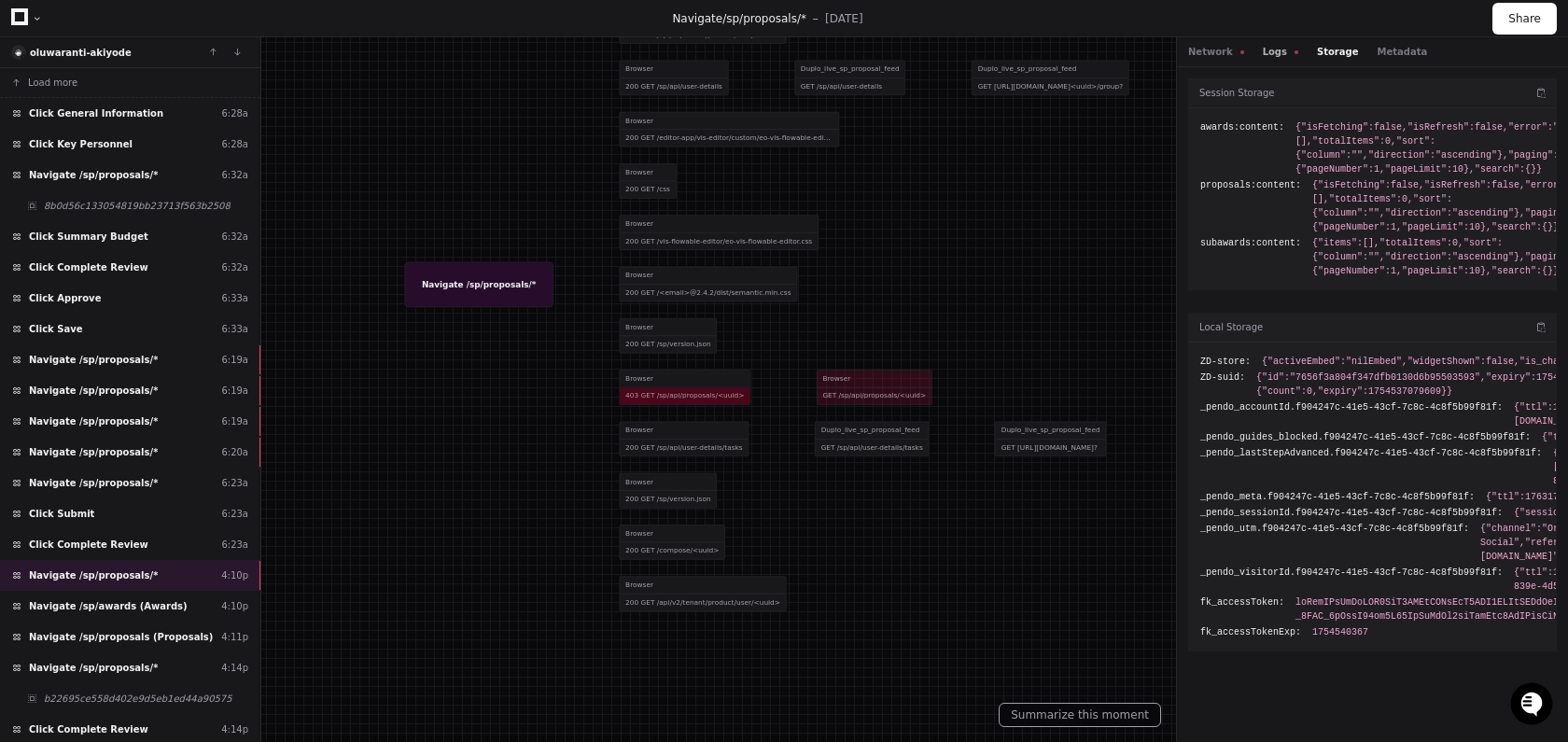
click at [1277, 51] on button "Logs" at bounding box center [1280, 52] width 35 height 14
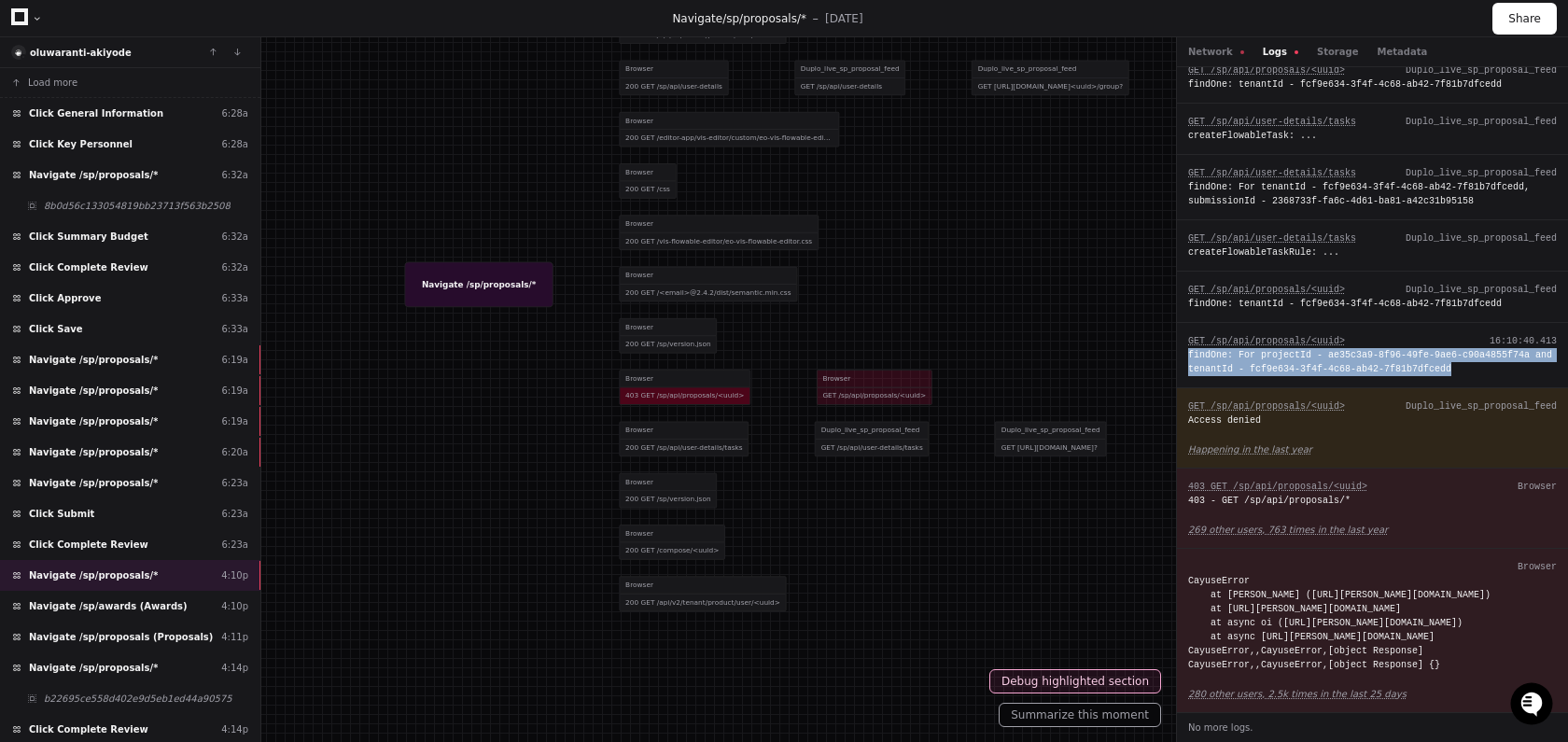
drag, startPoint x: 1188, startPoint y: 302, endPoint x: 1557, endPoint y: 317, distance: 369.3
click at [1557, 323] on div "GET /sp/api/proposals/<uuid> 16:10:40.413 findOne: For projectId - ae35c3a9-8f9…" at bounding box center [1372, 356] width 391 height 65
copy div "findOne: For projectId - ae35c3a9-8f96-49fe-9ae6-c90a4855f74a and tenantId - fc…"
click at [165, 369] on div "Navigate /sp/proposals/* 6:19a" at bounding box center [130, 359] width 261 height 31
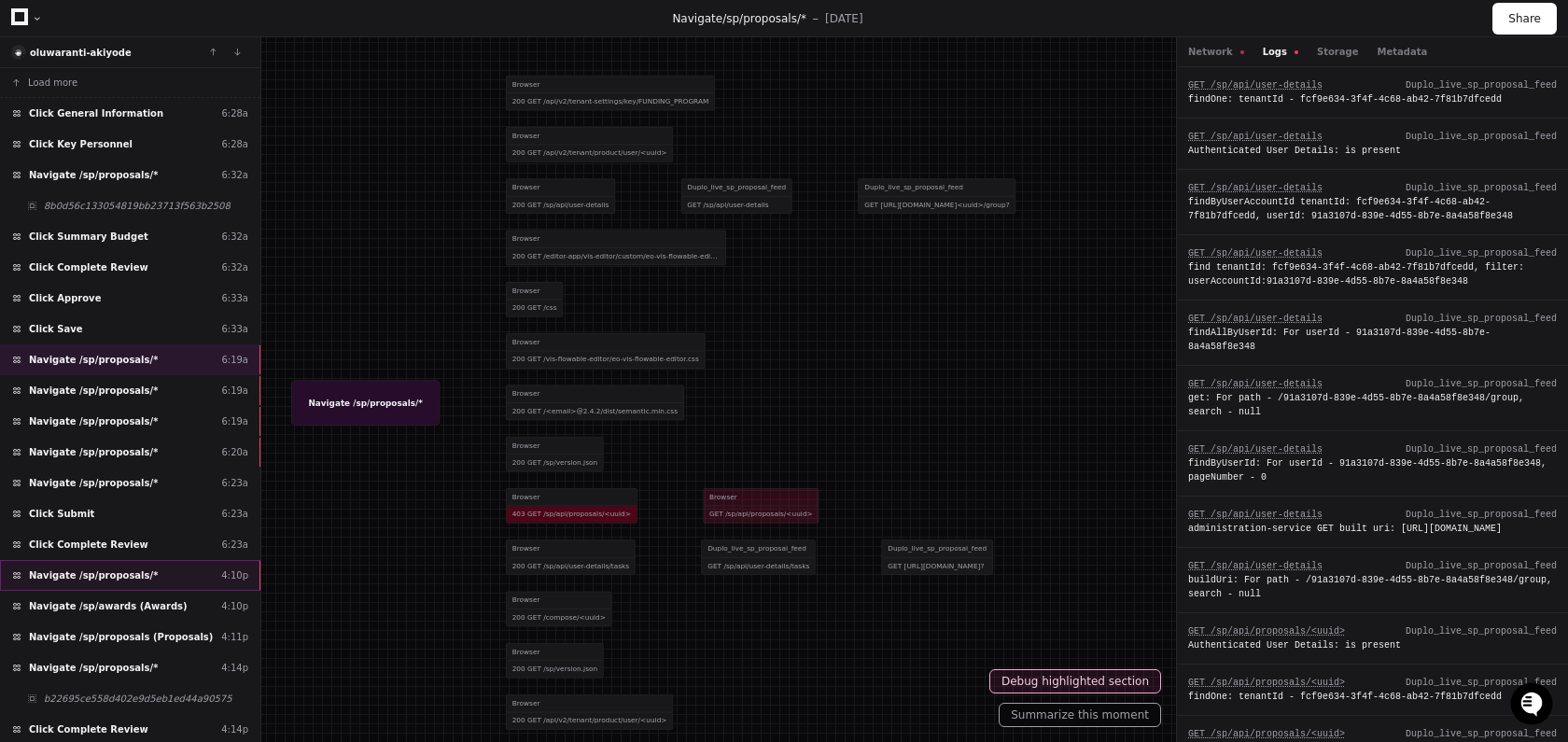
click at [194, 576] on div "Navigate /sp/proposals/* 4:10p" at bounding box center [130, 575] width 261 height 31
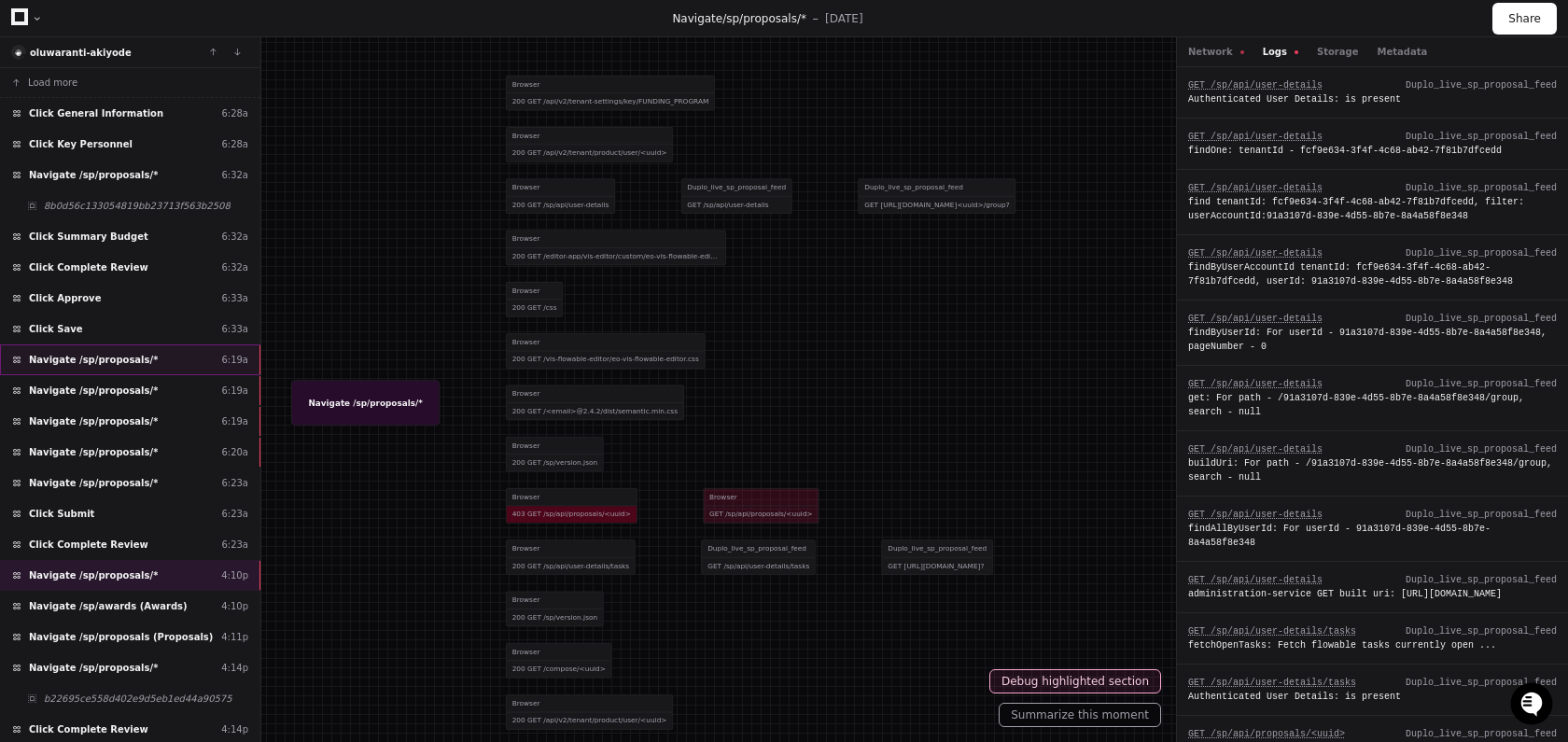
click at [169, 365] on div "Navigate /sp/proposals/* 6:19a" at bounding box center [130, 359] width 261 height 31
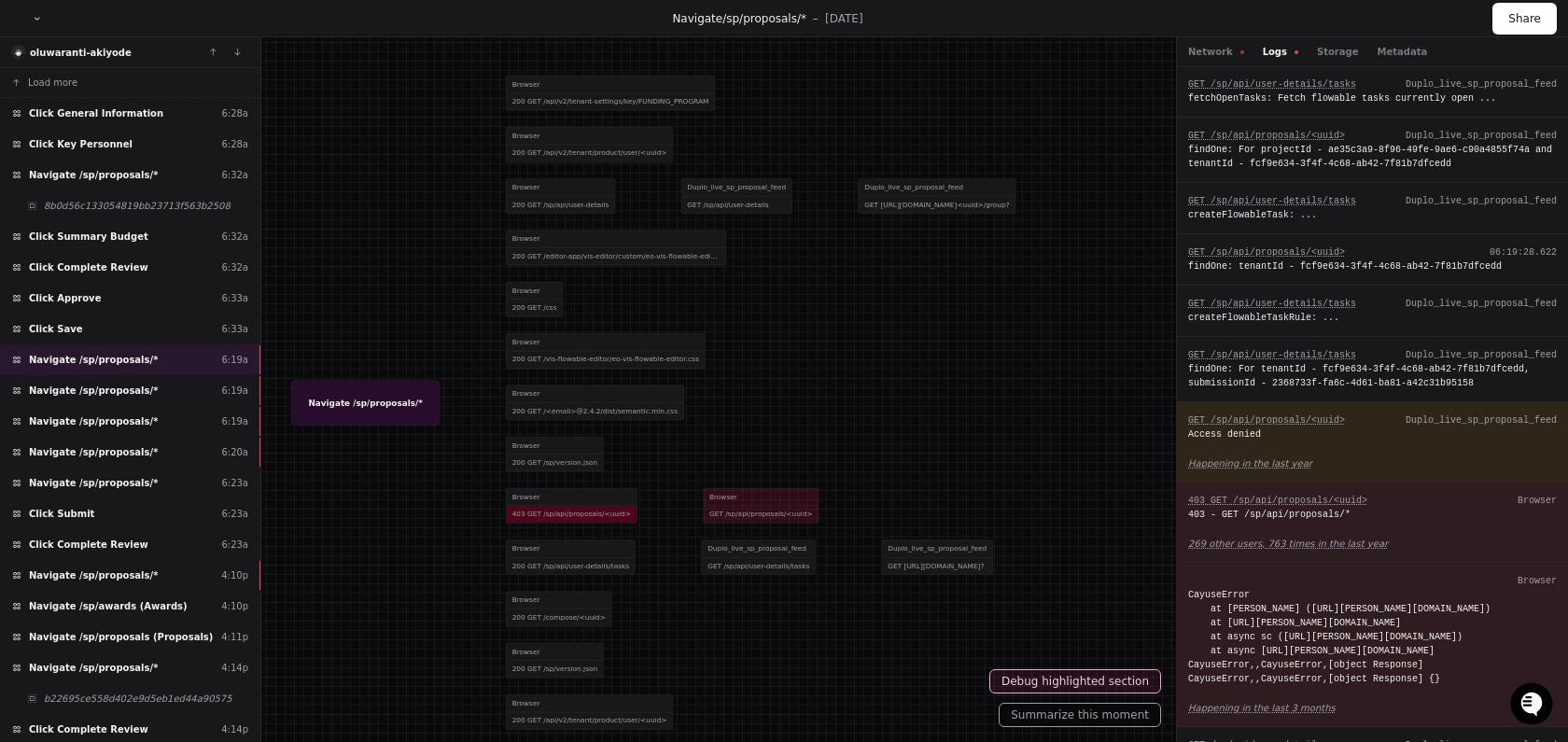
scroll to position [808, 0]
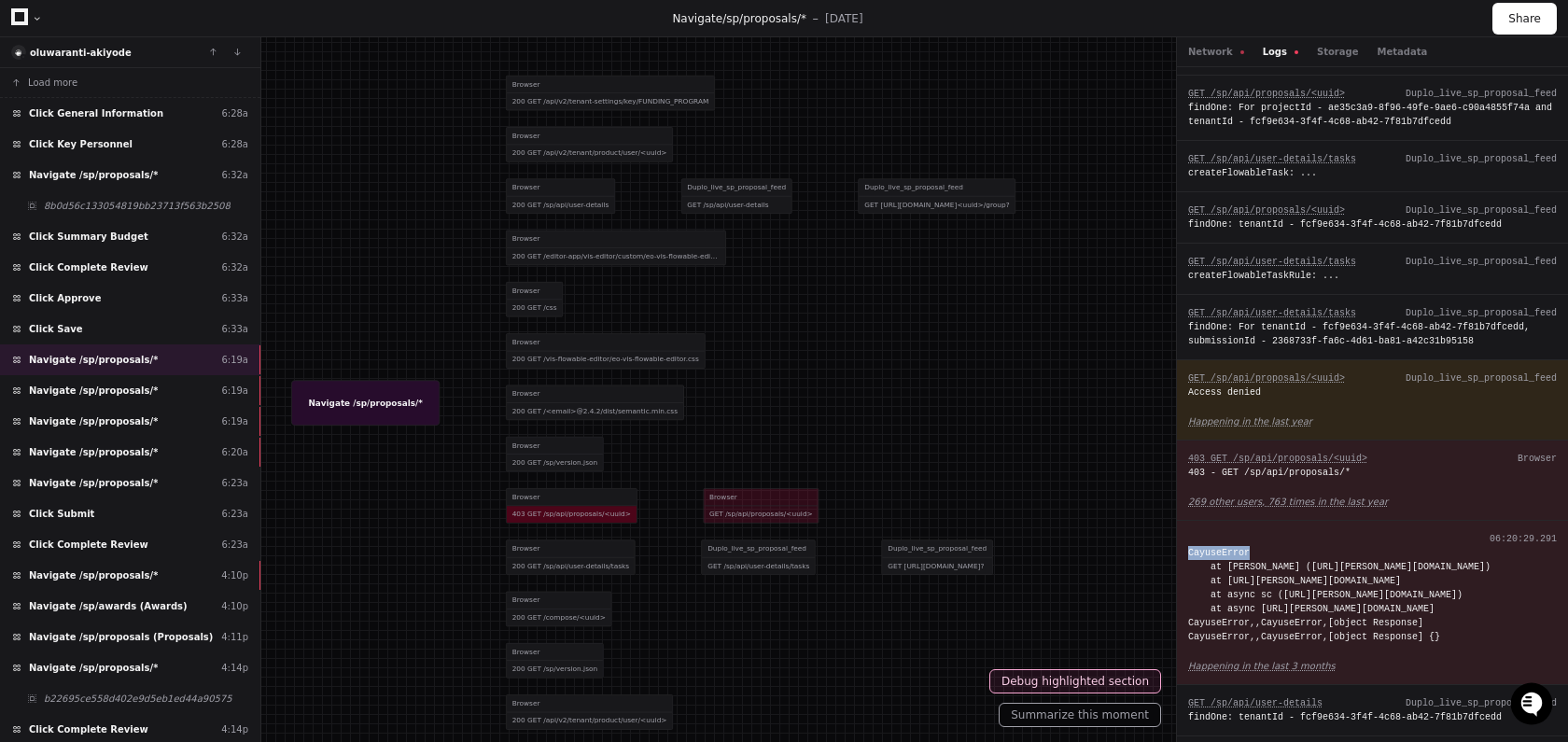
drag, startPoint x: 1189, startPoint y: 581, endPoint x: 1250, endPoint y: 580, distance: 61.0
click at [1250, 580] on div "CayuseError at [PERSON_NAME] ([URL][PERSON_NAME][DOMAIN_NAME]) at [URL][PERSON_…" at bounding box center [1372, 595] width 369 height 98
copy div "CayuseError"
